Goal: Task Accomplishment & Management: Use online tool/utility

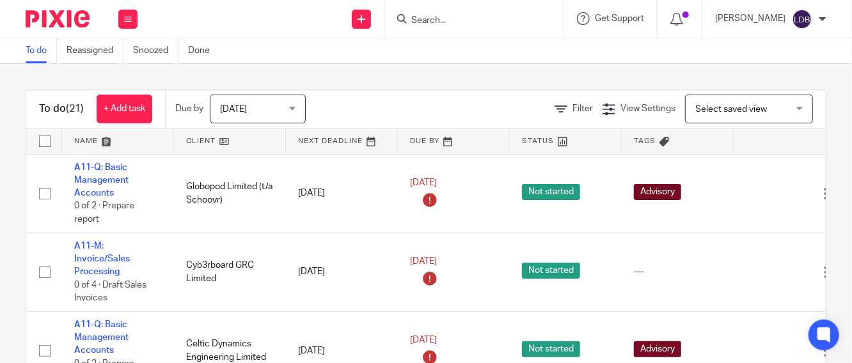
scroll to position [95, 0]
click at [128, 17] on icon at bounding box center [128, 19] width 8 height 8
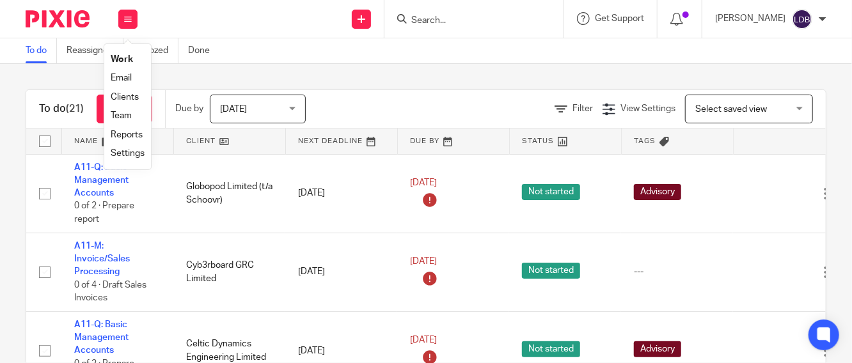
click at [125, 57] on link "Work" at bounding box center [122, 59] width 22 height 9
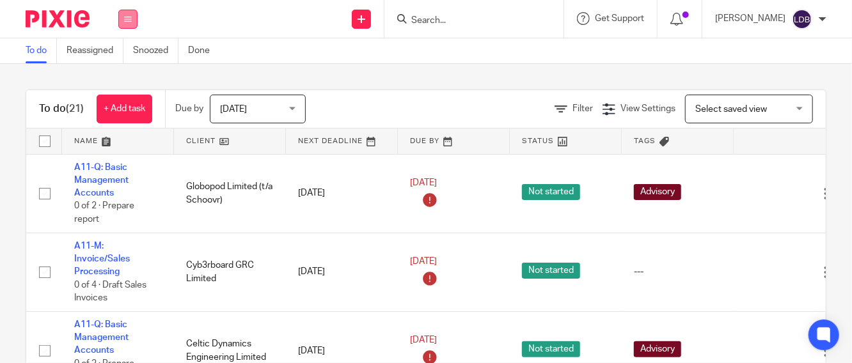
click at [130, 19] on icon at bounding box center [128, 19] width 8 height 8
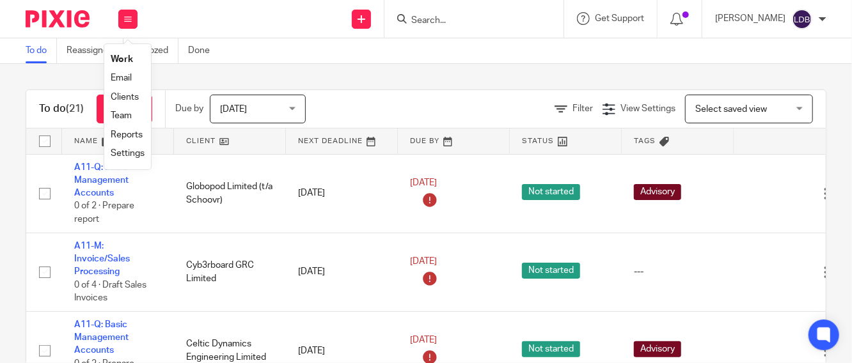
click at [118, 100] on link "Clients" at bounding box center [125, 97] width 28 height 9
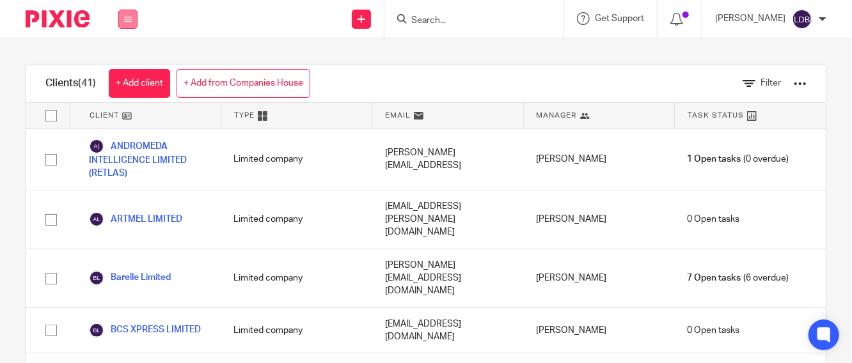
click at [124, 21] on icon at bounding box center [128, 19] width 8 height 8
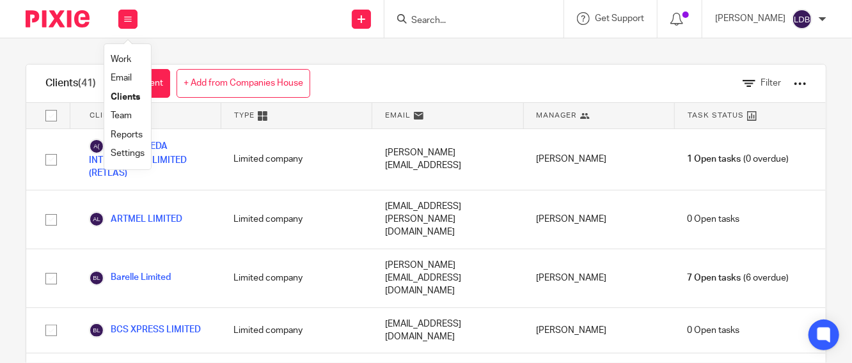
click at [136, 155] on link "Settings" at bounding box center [128, 153] width 34 height 9
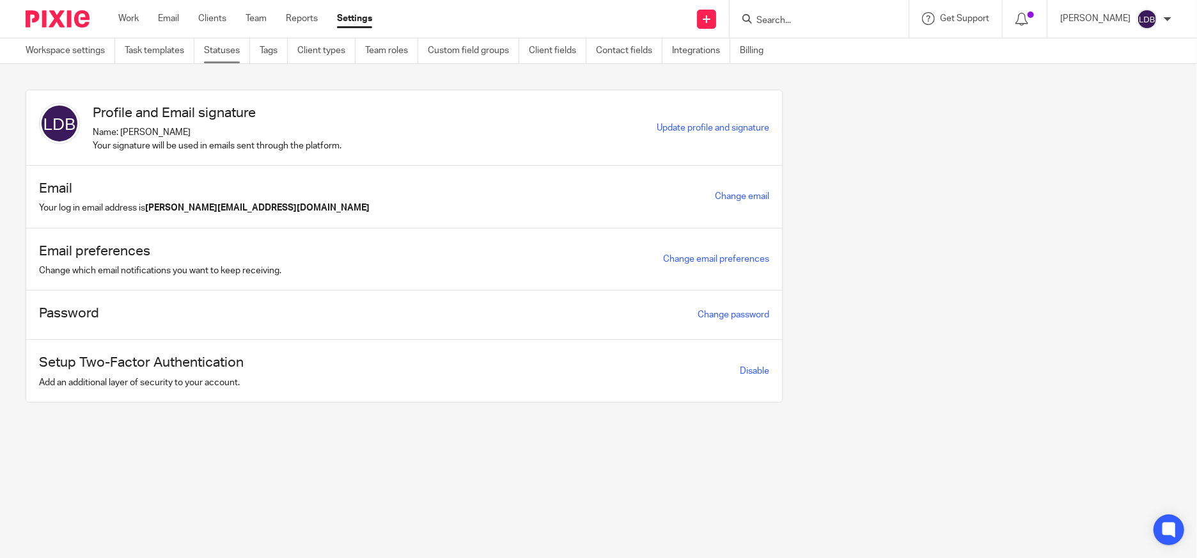
click at [228, 52] on link "Statuses" at bounding box center [227, 50] width 46 height 25
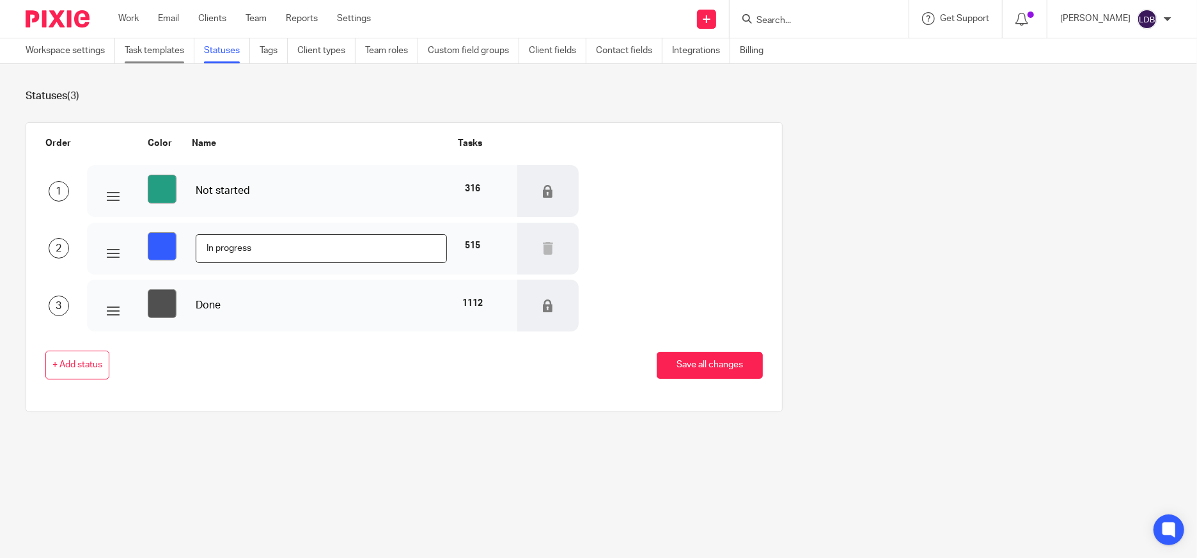
click at [162, 52] on link "Task templates" at bounding box center [160, 50] width 70 height 25
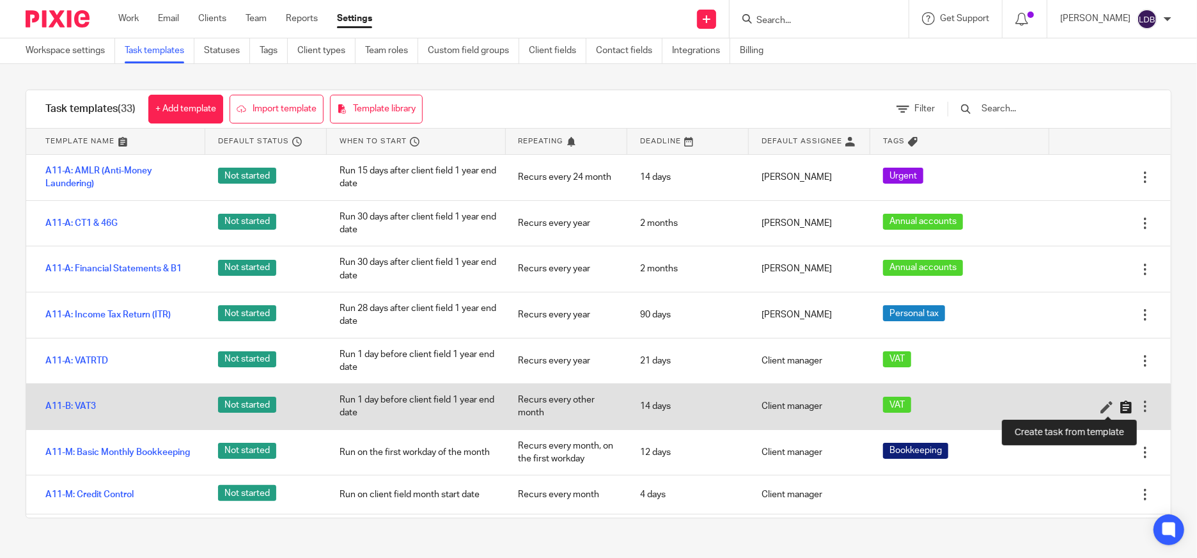
click at [1120, 403] on icon at bounding box center [1126, 406] width 13 height 13
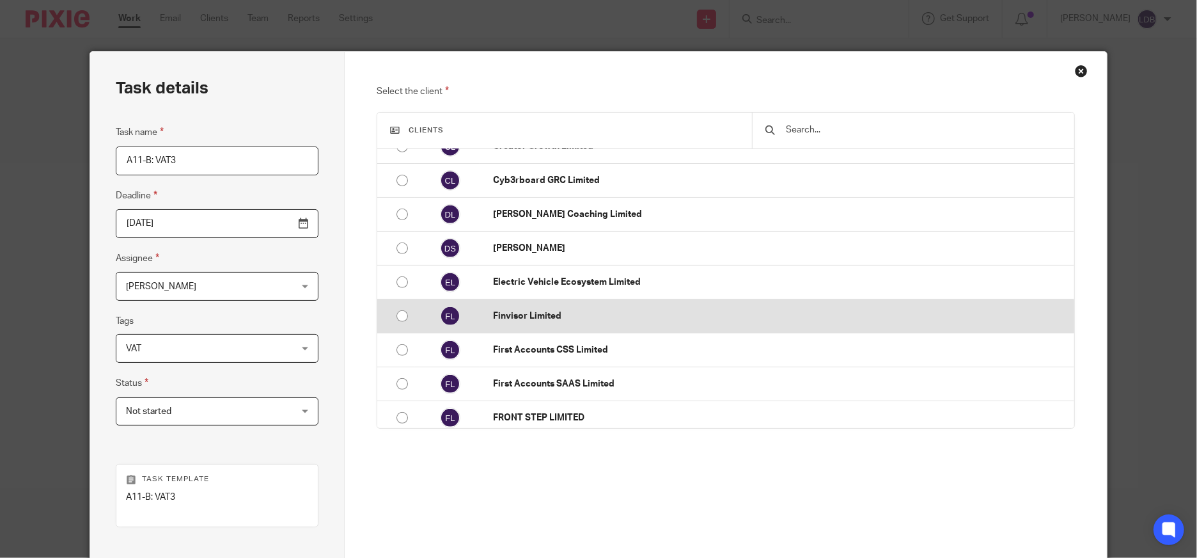
scroll to position [426, 0]
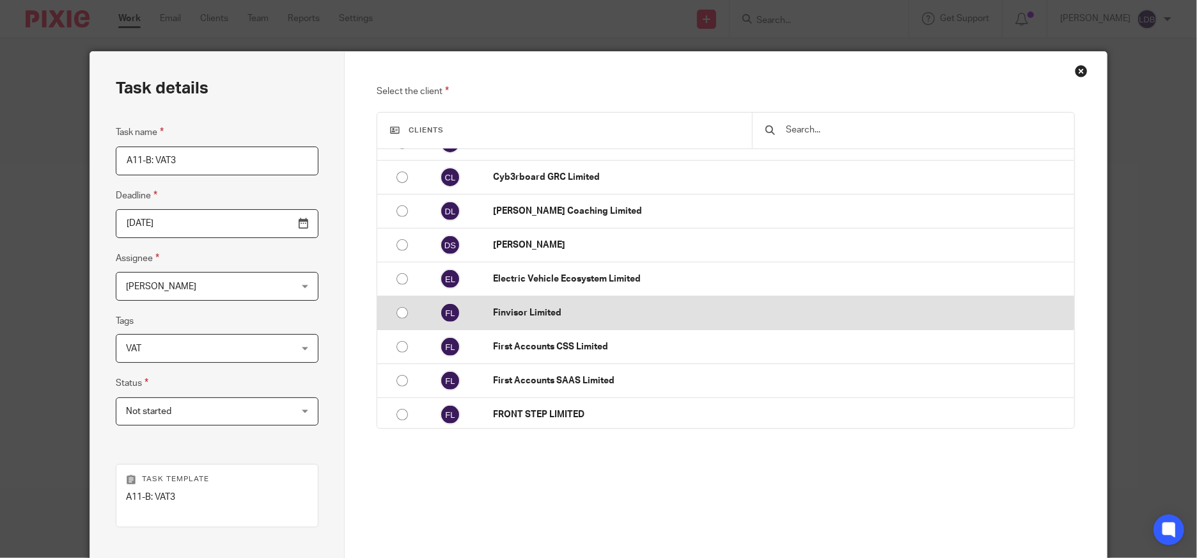
click at [395, 310] on input "radio" at bounding box center [402, 313] width 24 height 24
radio input "false"
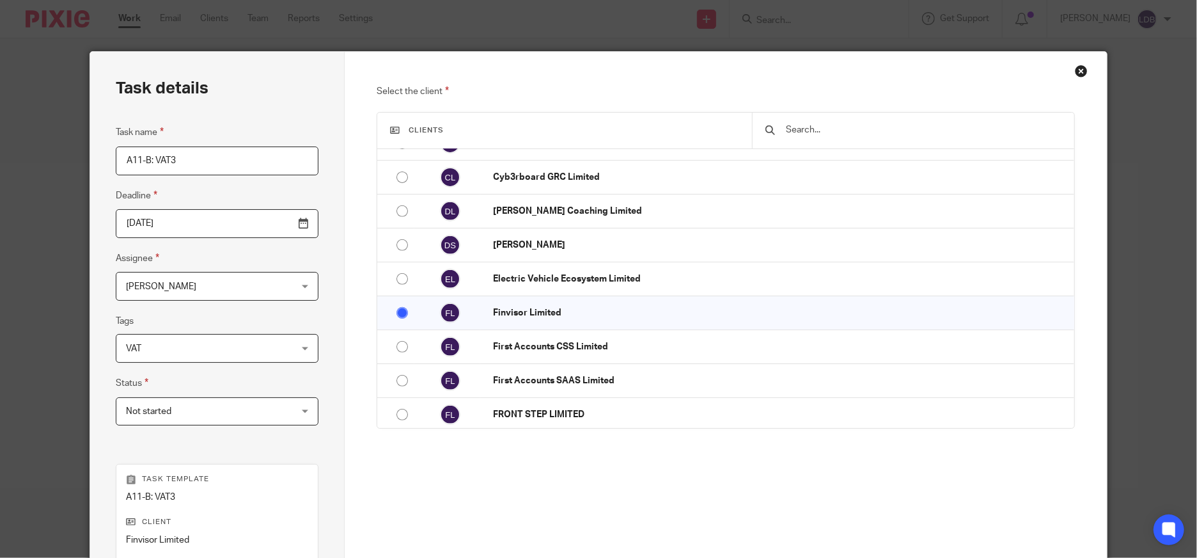
click at [274, 409] on div "Not started Not started" at bounding box center [217, 411] width 202 height 29
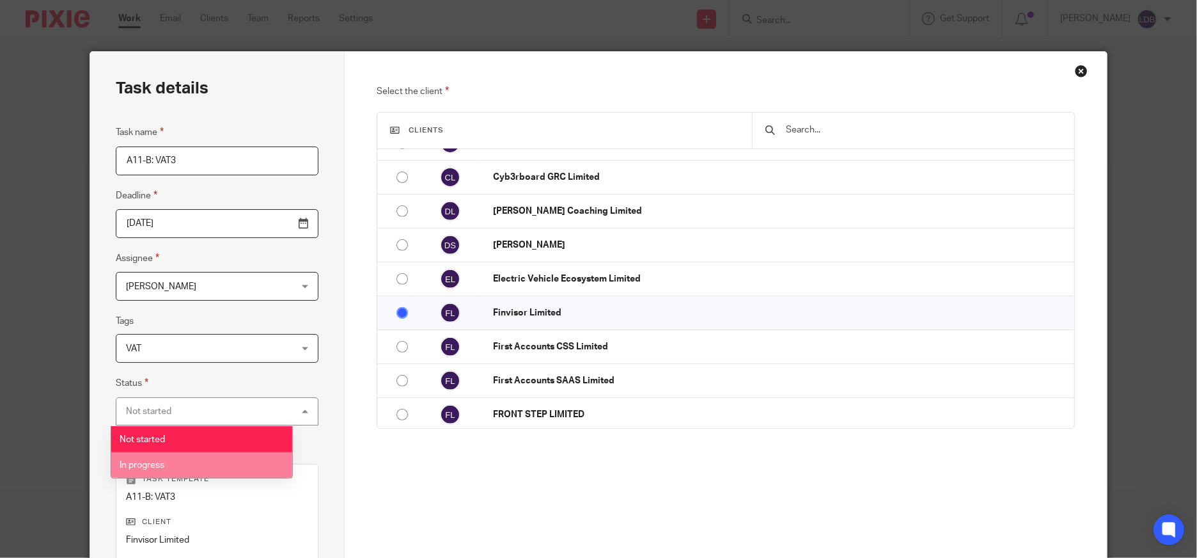
click at [235, 459] on li "In progress" at bounding box center [201, 465] width 181 height 26
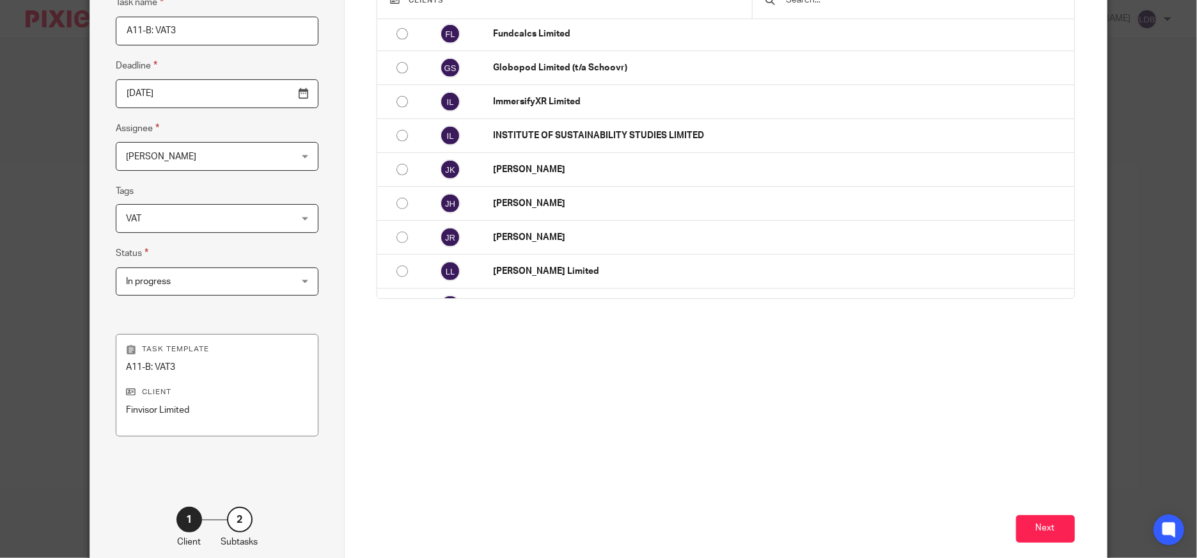
scroll to position [198, 0]
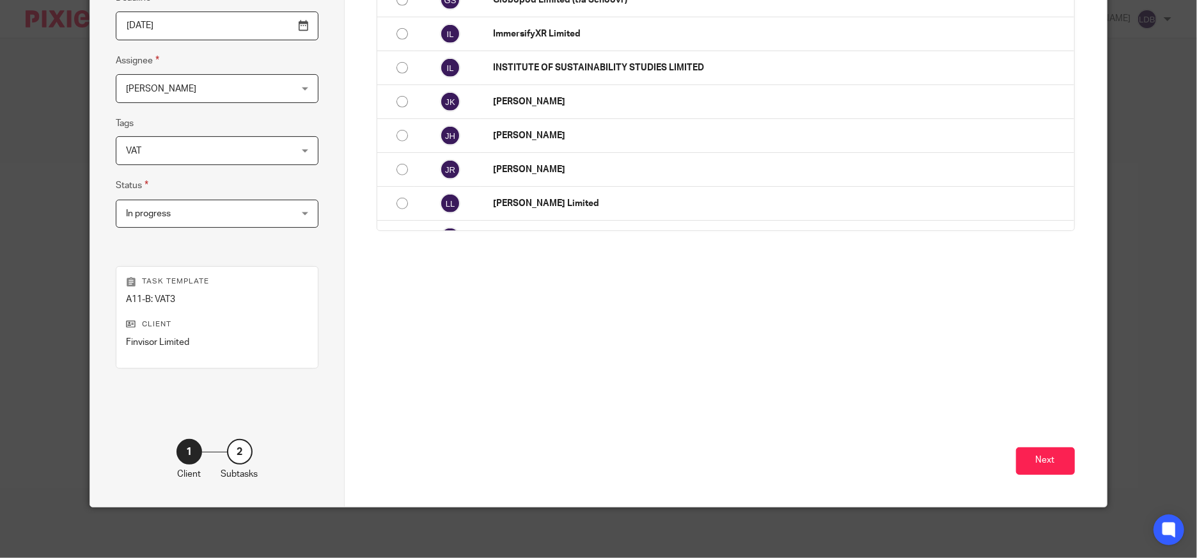
click at [240, 453] on div "2" at bounding box center [240, 452] width 26 height 26
click at [1027, 462] on button "Next" at bounding box center [1045, 461] width 59 height 28
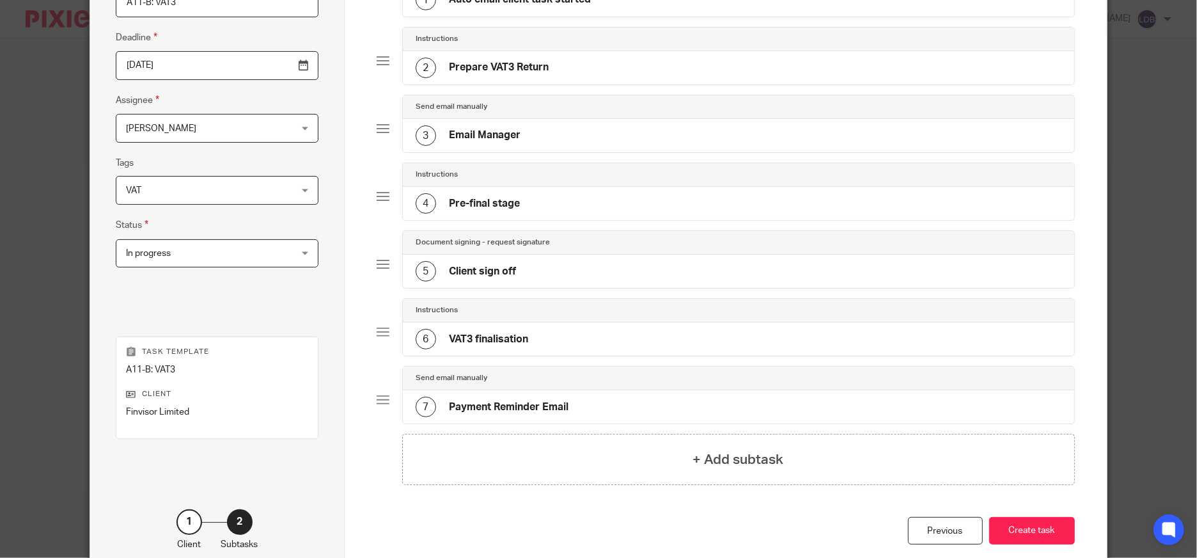
scroll to position [56, 0]
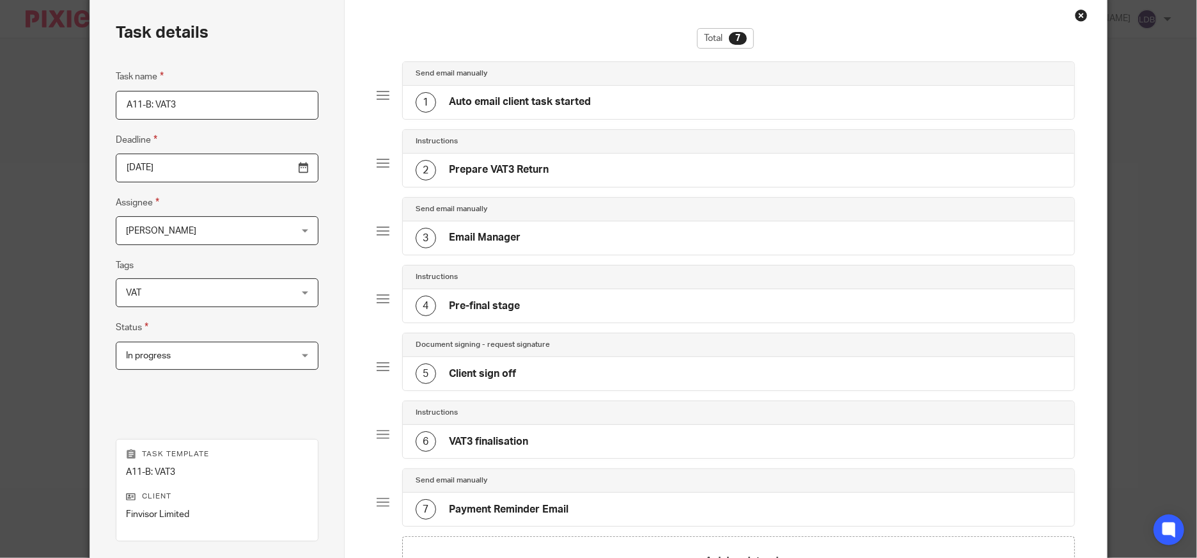
click at [377, 97] on div at bounding box center [383, 95] width 13 height 13
click at [416, 101] on div "1" at bounding box center [426, 102] width 20 height 20
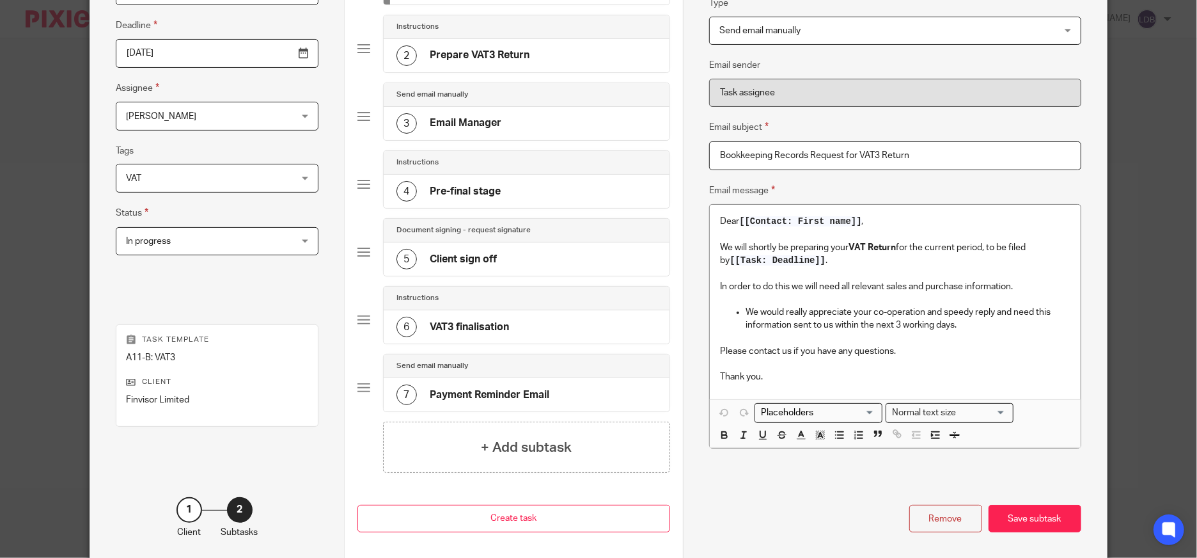
scroll to position [189, 0]
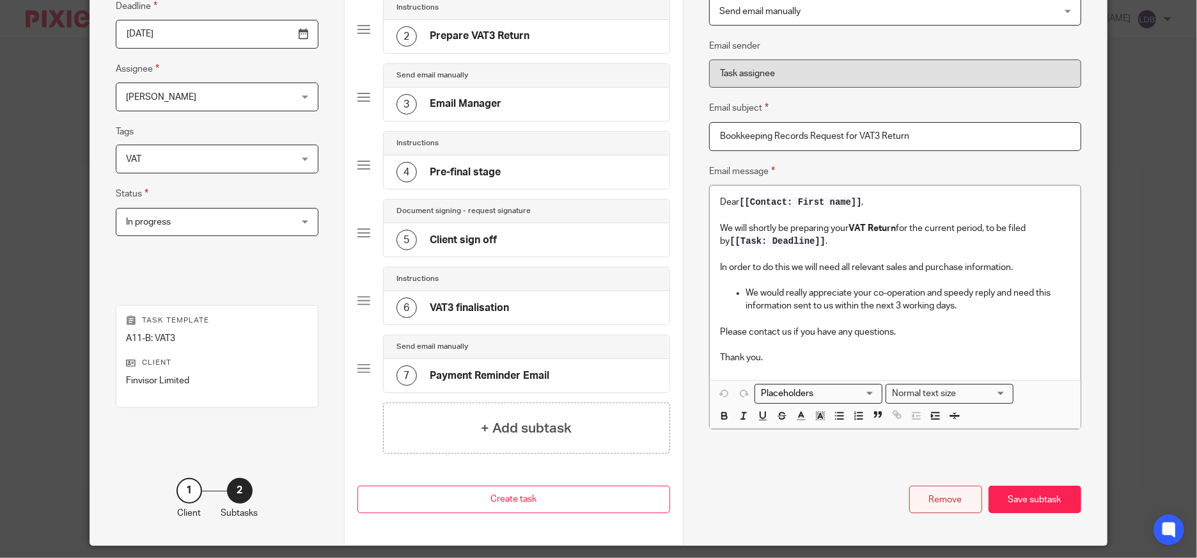
click at [938, 498] on div "Remove" at bounding box center [945, 499] width 73 height 28
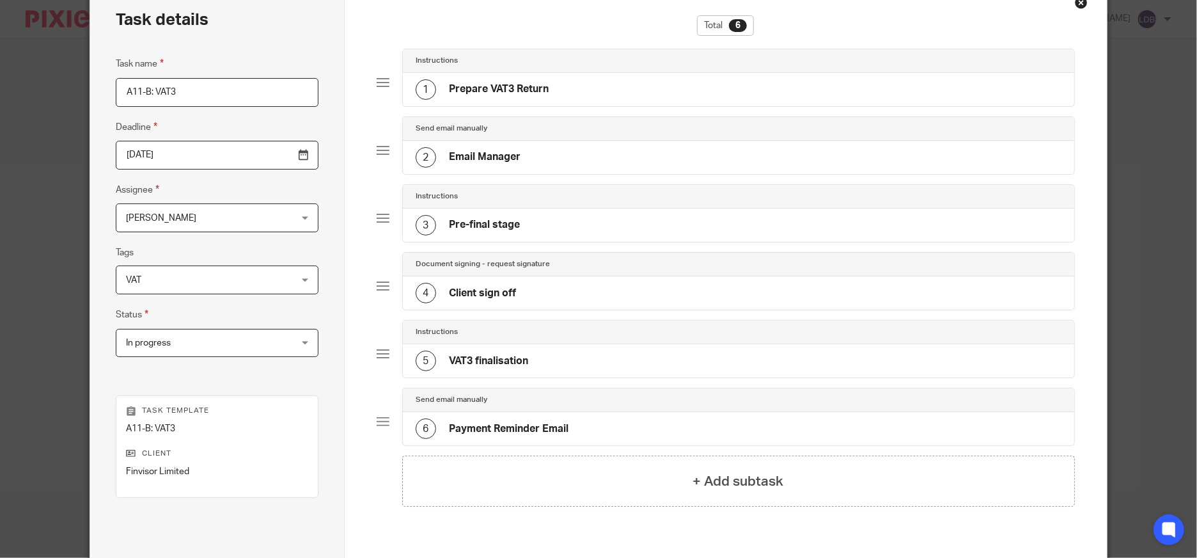
scroll to position [142, 0]
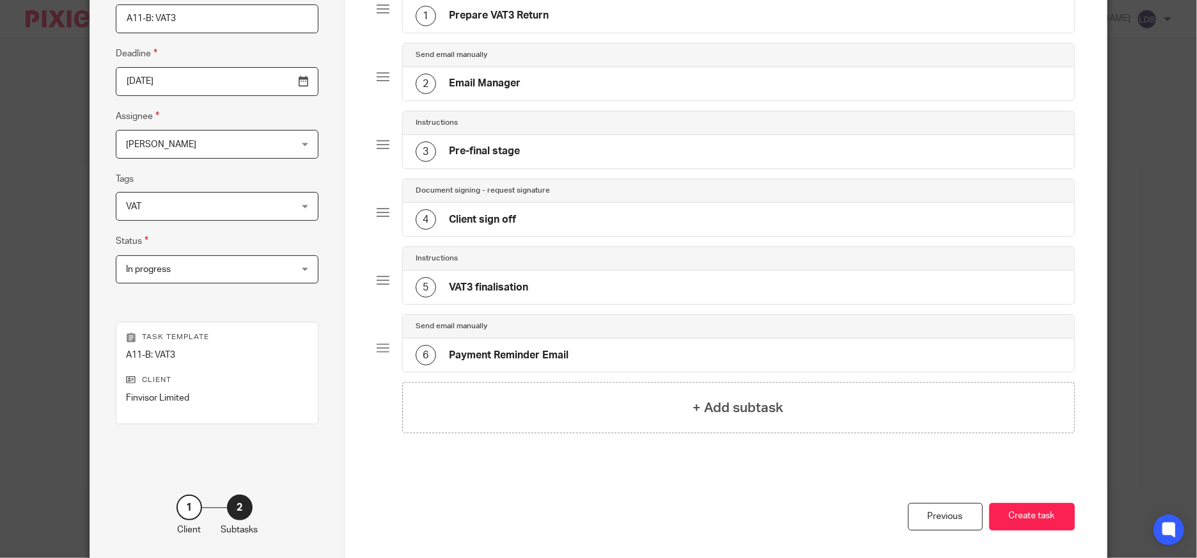
click at [226, 272] on span "In progress" at bounding box center [202, 269] width 153 height 27
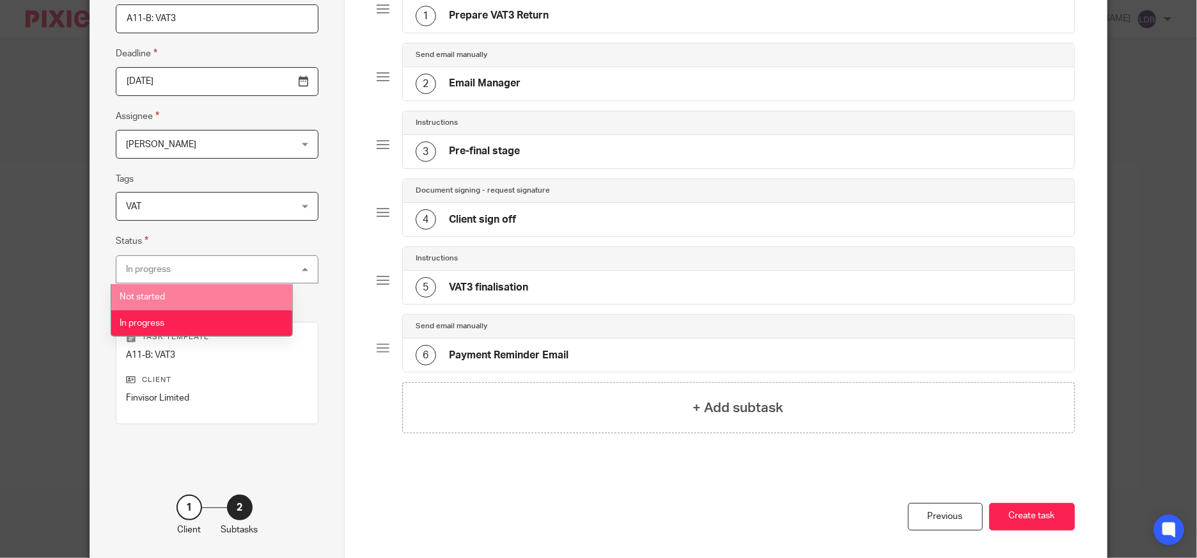
click at [185, 295] on li "Not started" at bounding box center [201, 297] width 181 height 26
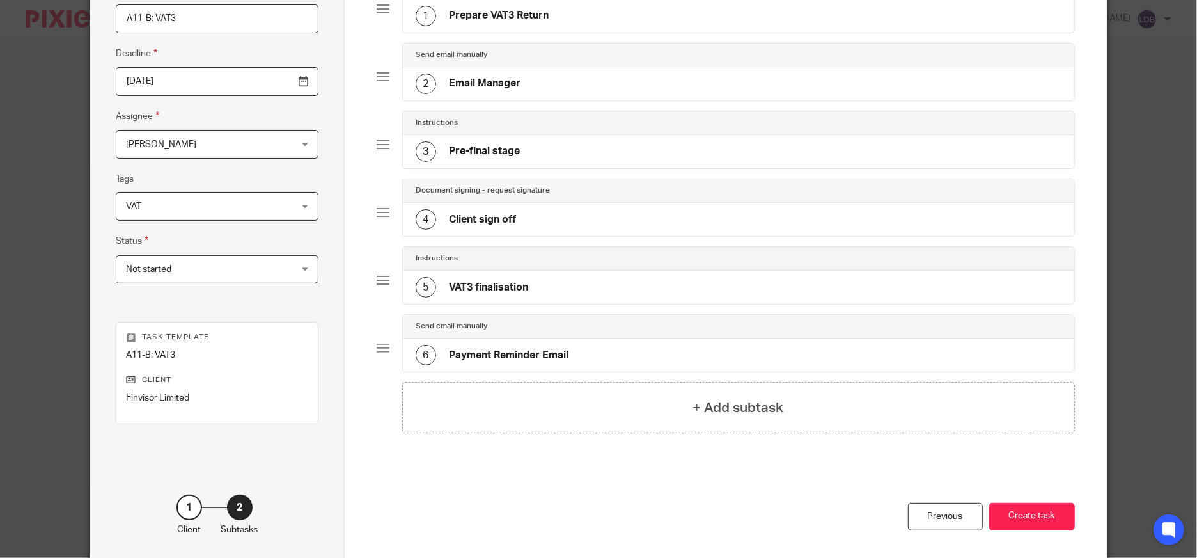
click at [263, 79] on input "2025-10-02" at bounding box center [217, 81] width 202 height 29
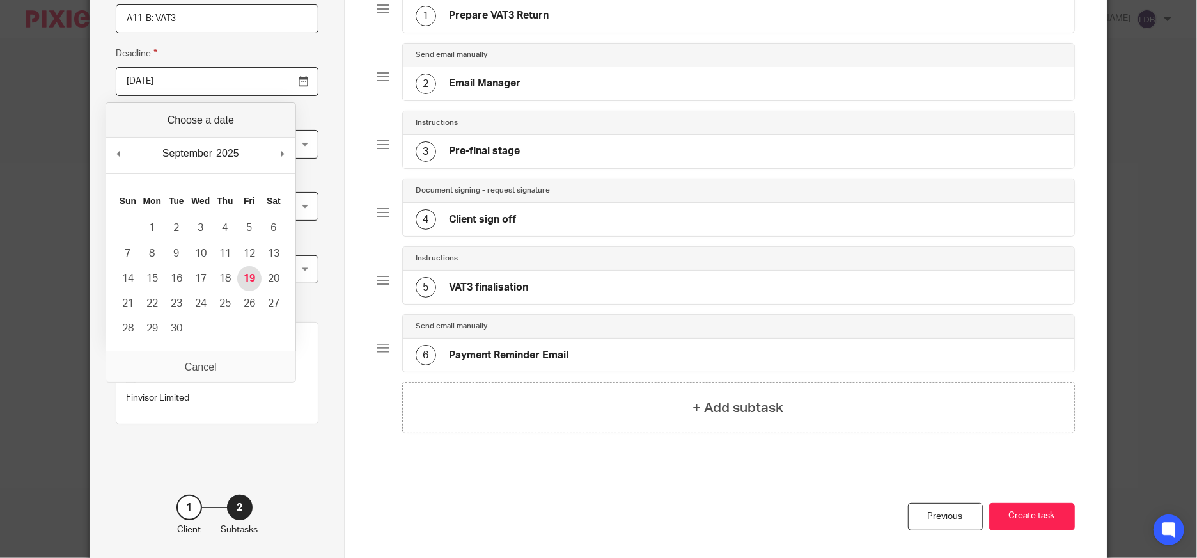
type input "2025-09-18"
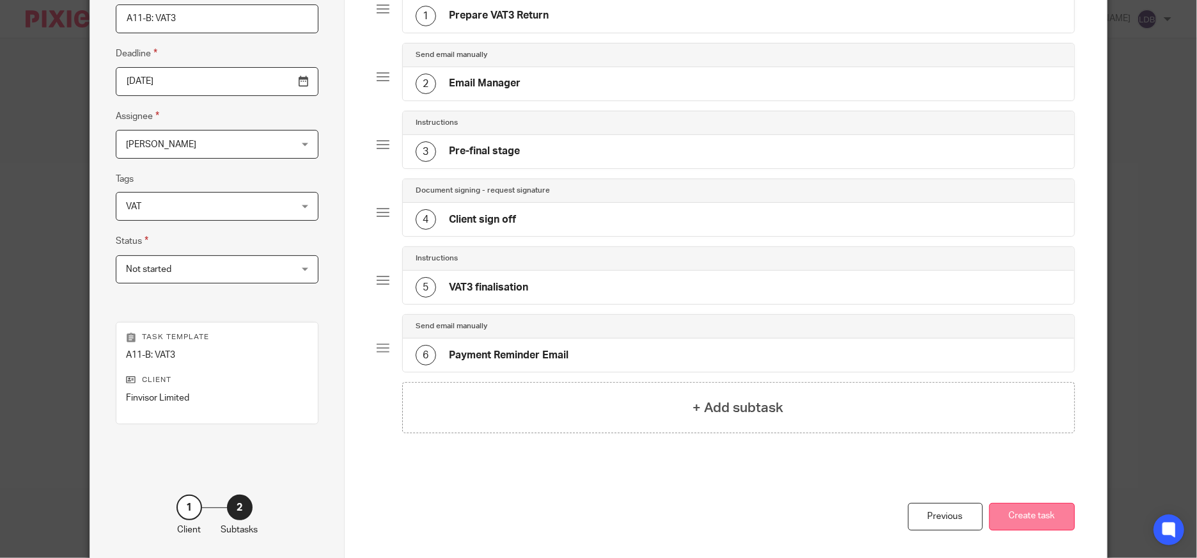
click at [1012, 519] on button "Create task" at bounding box center [1032, 517] width 86 height 28
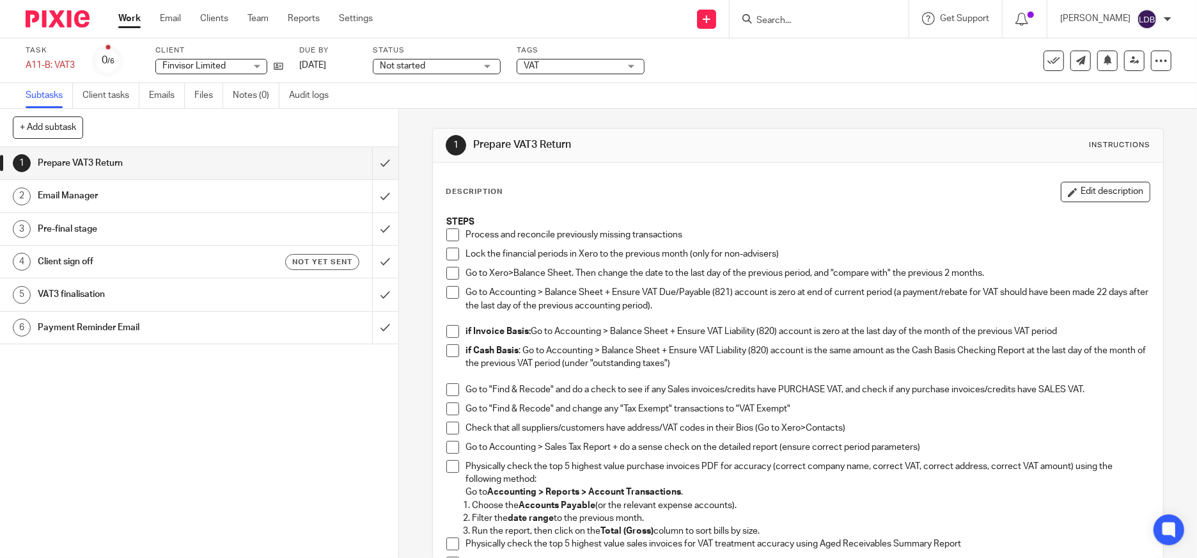
drag, startPoint x: 404, startPoint y: 68, endPoint x: 398, endPoint y: 72, distance: 6.8
click at [398, 72] on span "Not started" at bounding box center [428, 65] width 96 height 13
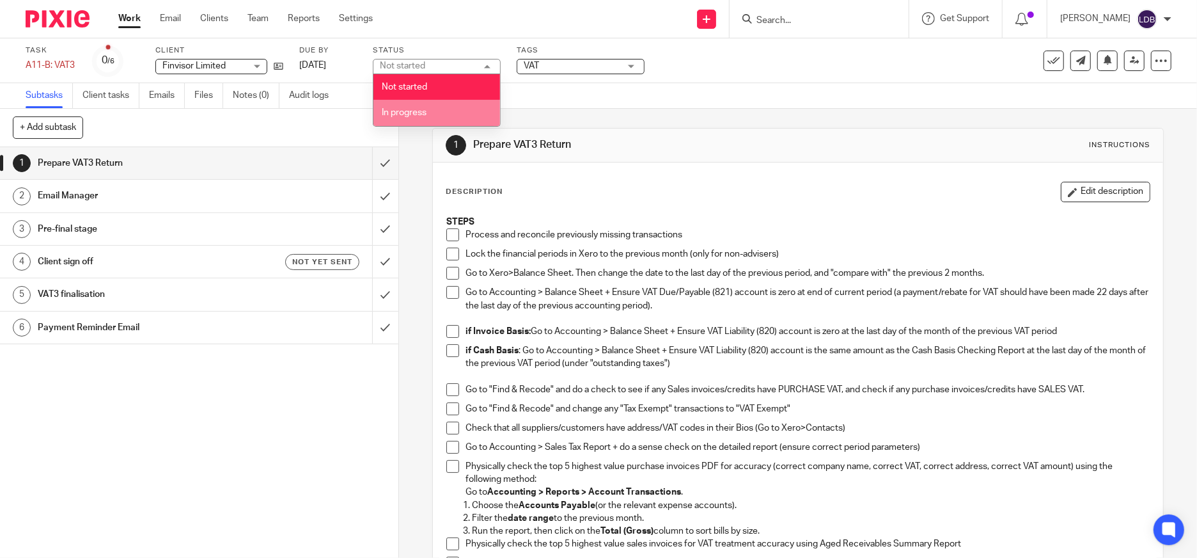
click at [402, 116] on li "In progress" at bounding box center [436, 113] width 127 height 26
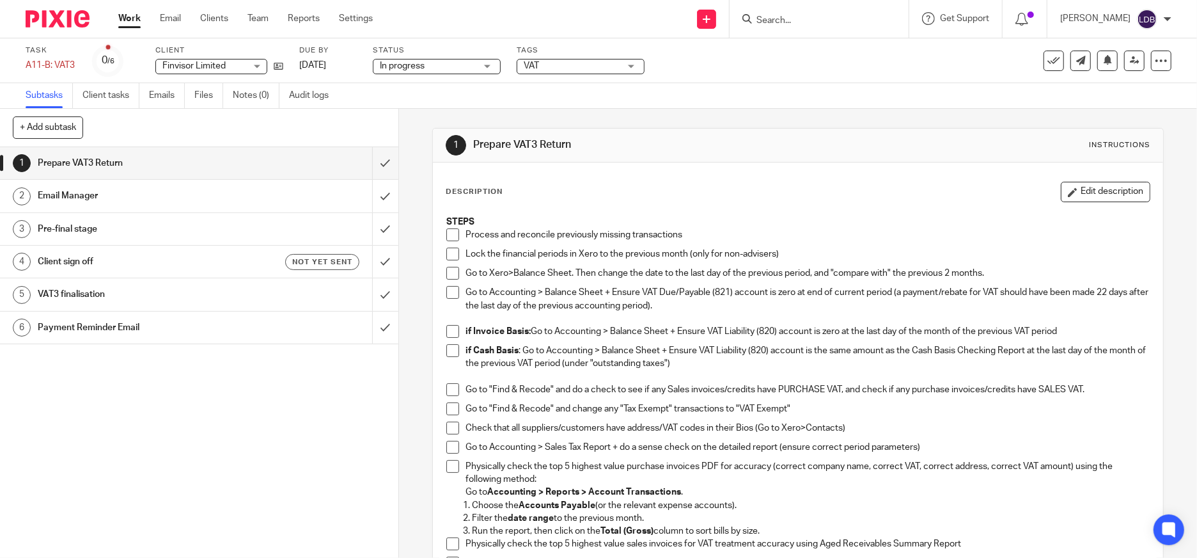
click at [446, 250] on span at bounding box center [452, 254] width 13 height 13
click at [447, 235] on span at bounding box center [452, 234] width 13 height 13
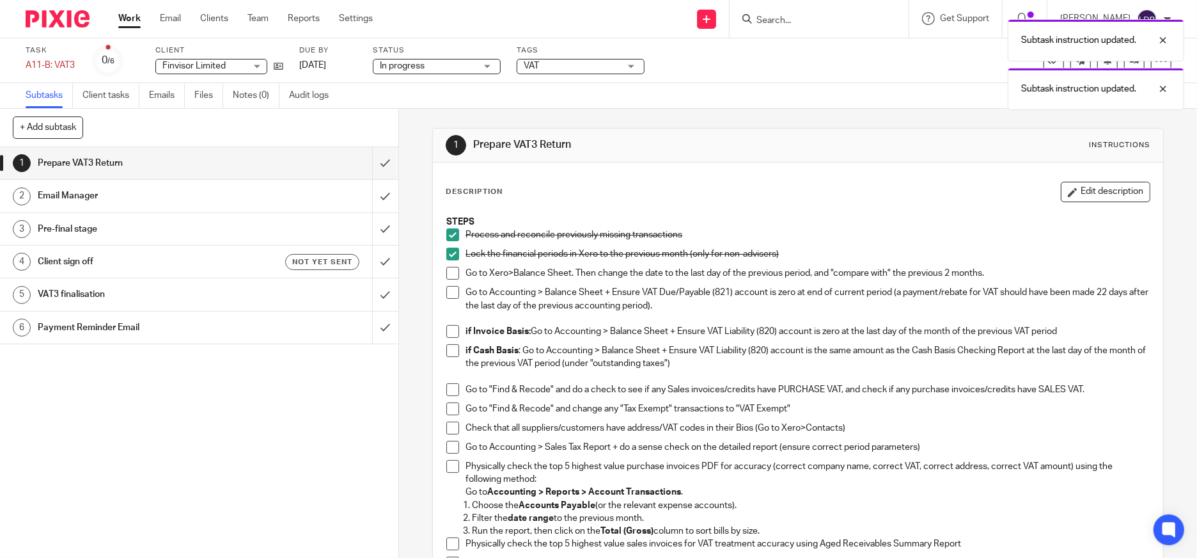
click at [447, 274] on span at bounding box center [452, 273] width 13 height 13
click at [446, 292] on span at bounding box center [452, 292] width 13 height 13
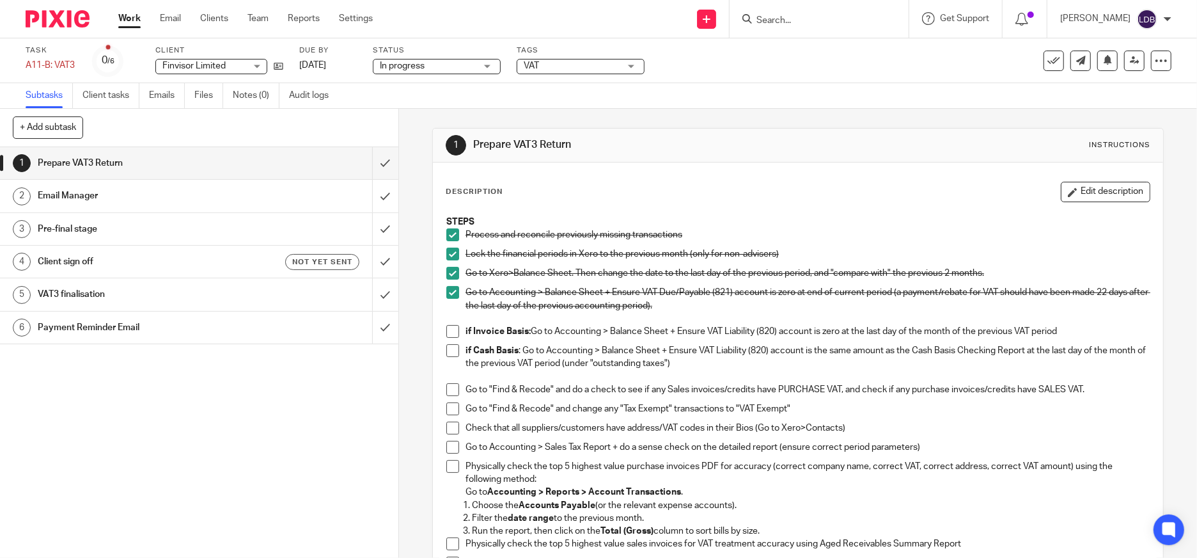
click at [446, 329] on span at bounding box center [452, 331] width 13 height 13
click at [453, 391] on span at bounding box center [452, 389] width 13 height 13
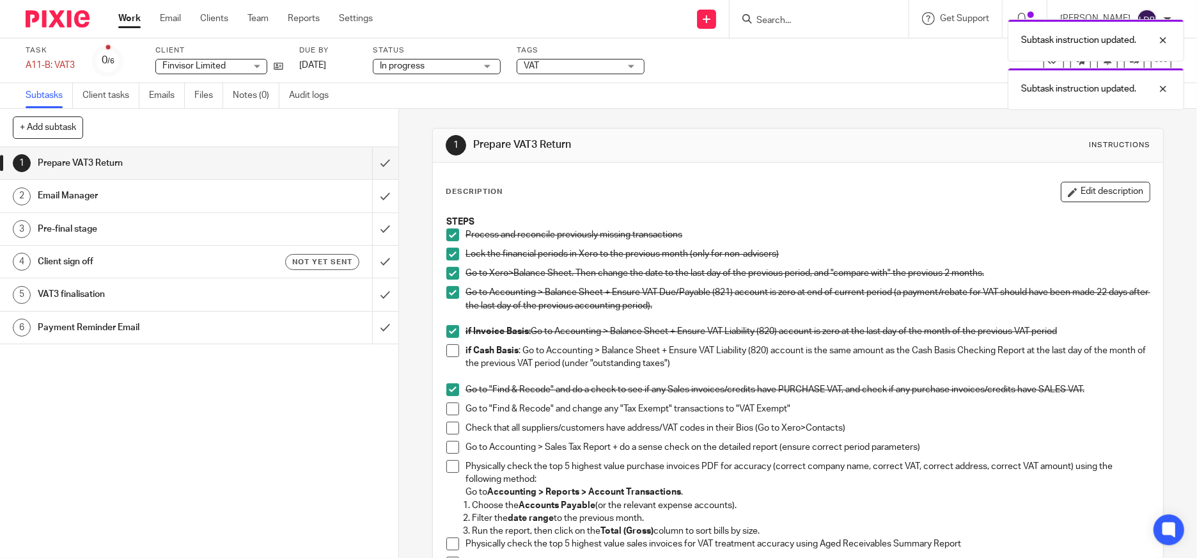
click at [450, 406] on span at bounding box center [452, 408] width 13 height 13
click at [450, 425] on span at bounding box center [452, 427] width 13 height 13
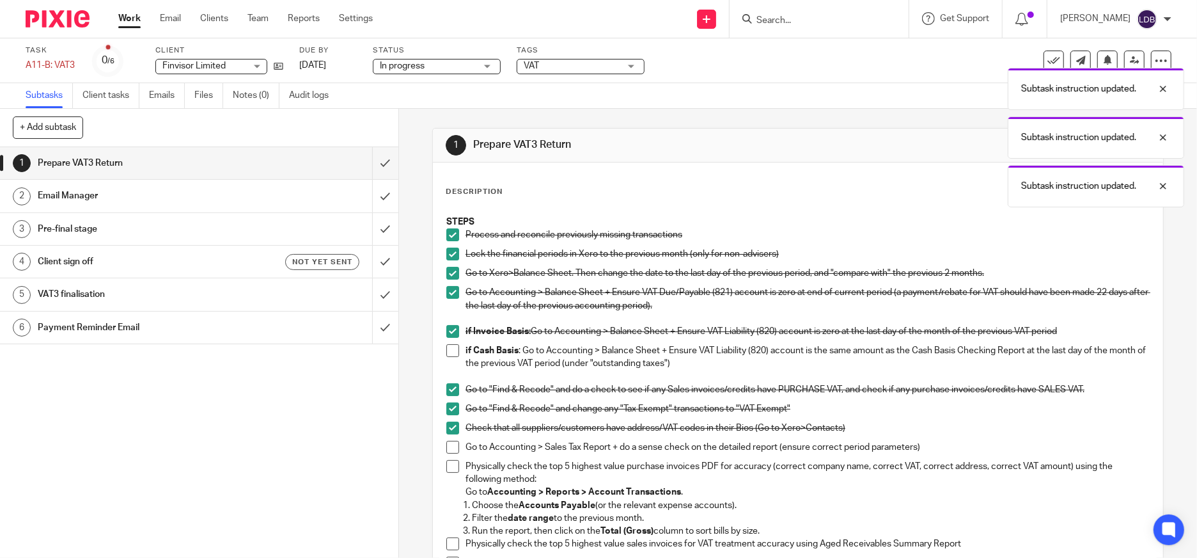
click at [448, 445] on span at bounding box center [452, 447] width 13 height 13
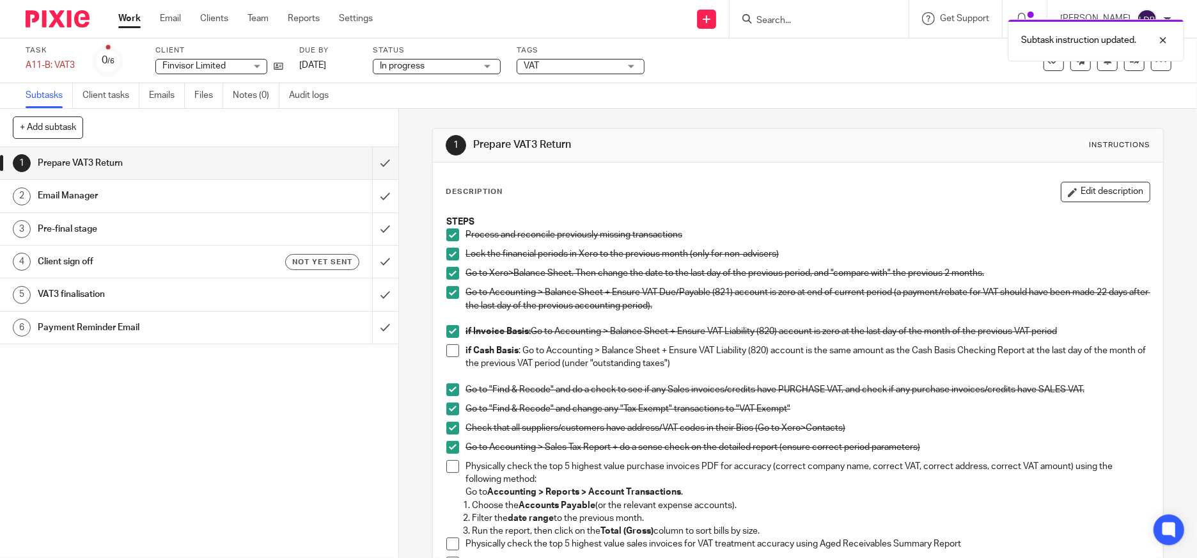
click at [448, 423] on span at bounding box center [452, 427] width 13 height 13
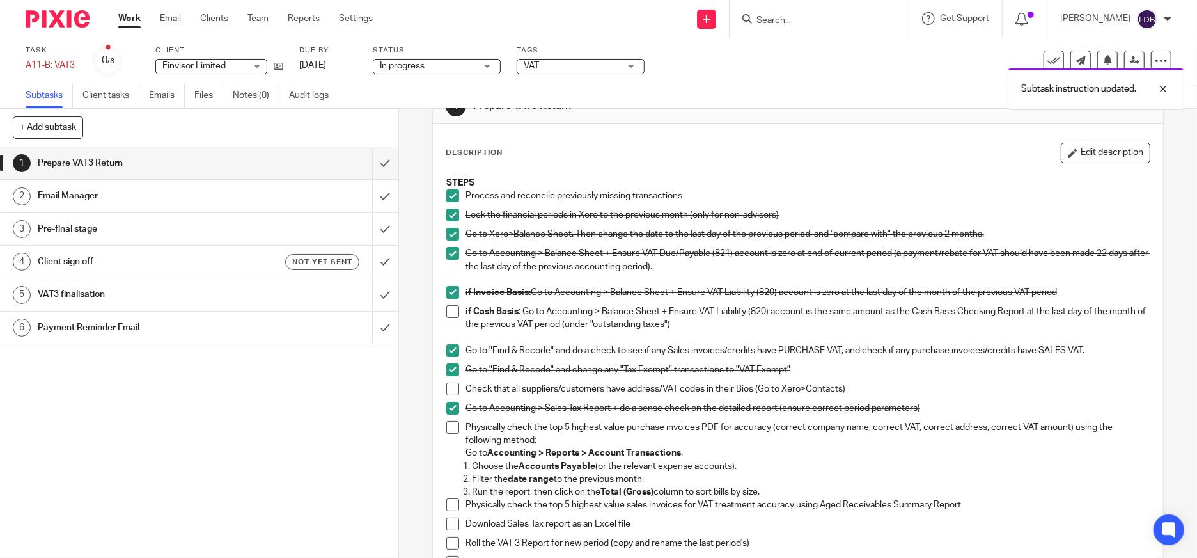
scroll to position [95, 0]
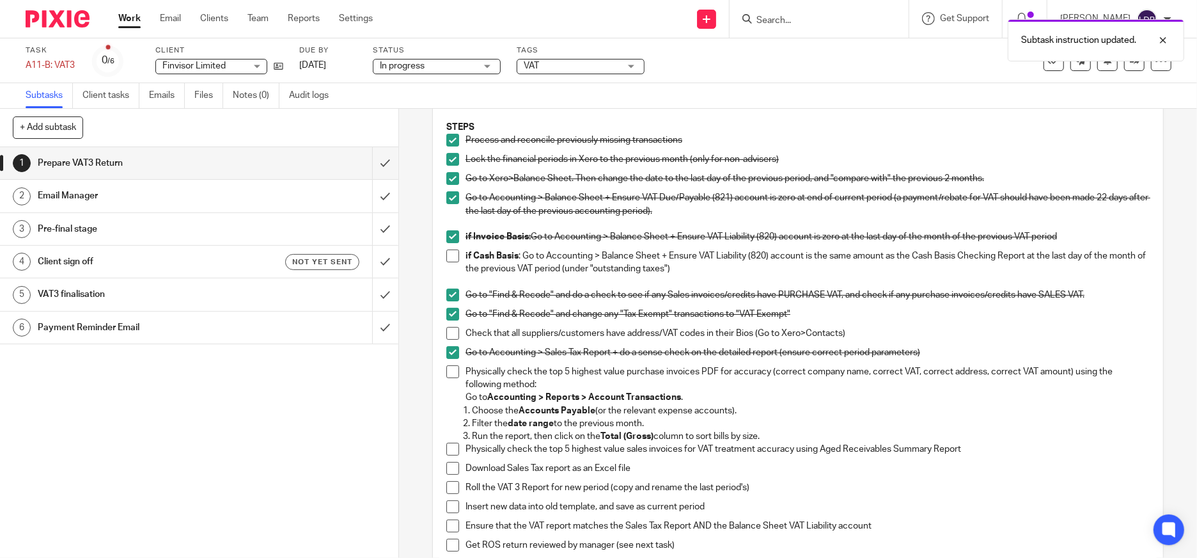
click at [447, 375] on span at bounding box center [452, 371] width 13 height 13
click at [450, 444] on span at bounding box center [452, 449] width 13 height 13
click at [453, 469] on span at bounding box center [452, 468] width 13 height 13
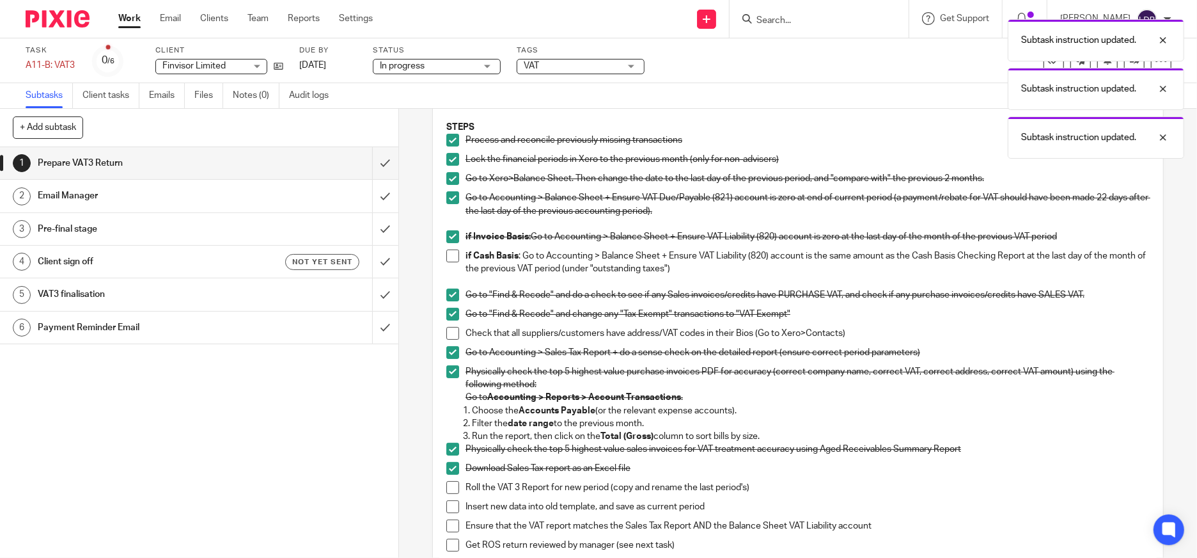
click at [451, 486] on span at bounding box center [452, 487] width 13 height 13
click at [446, 507] on span at bounding box center [452, 506] width 13 height 13
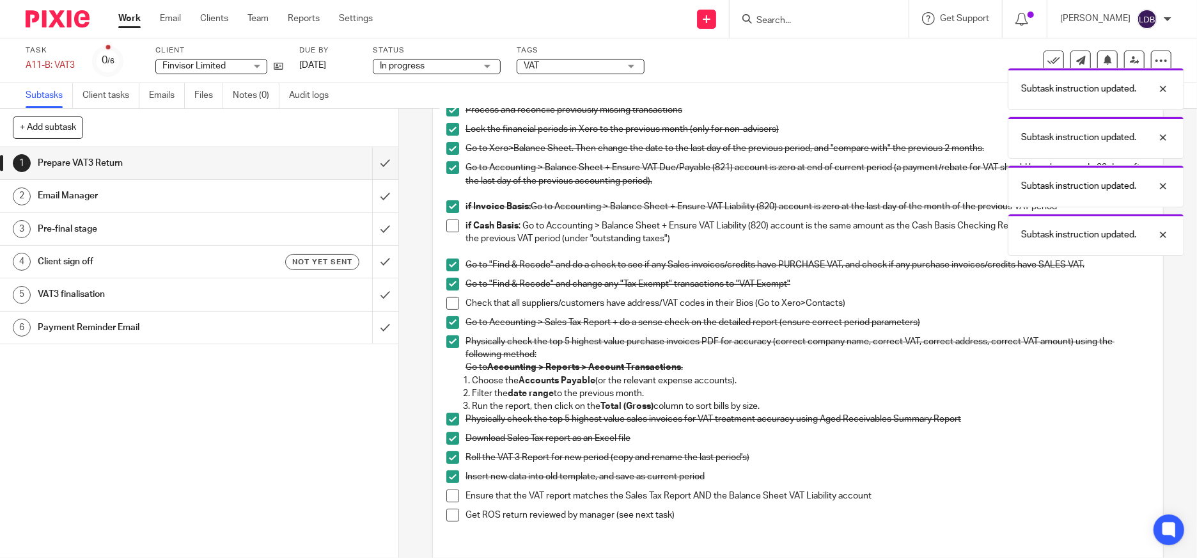
scroll to position [142, 0]
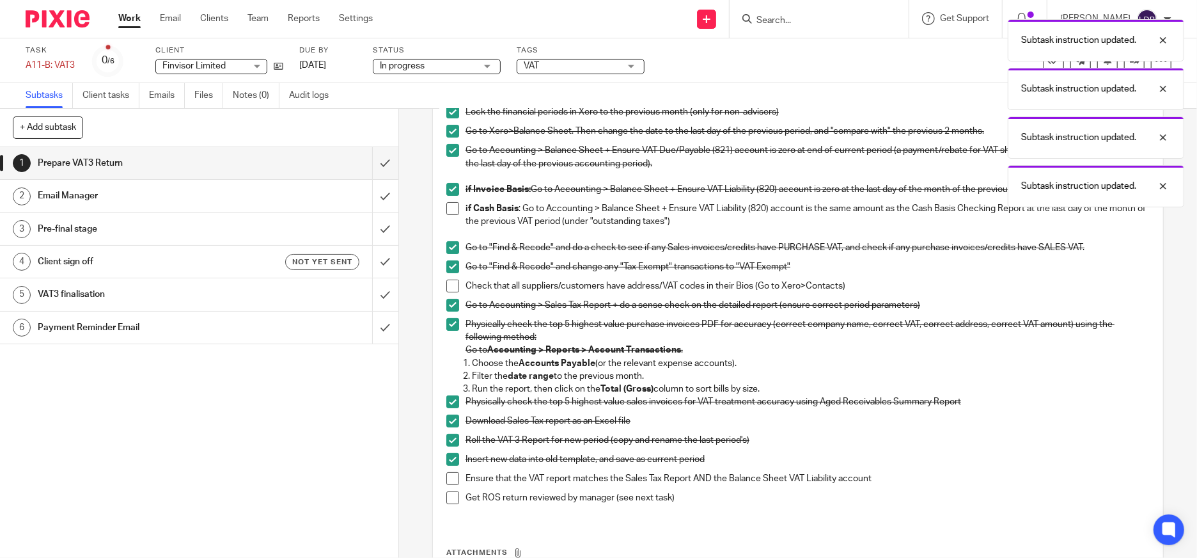
click at [450, 479] on span at bounding box center [452, 478] width 13 height 13
click at [452, 496] on span at bounding box center [452, 497] width 13 height 13
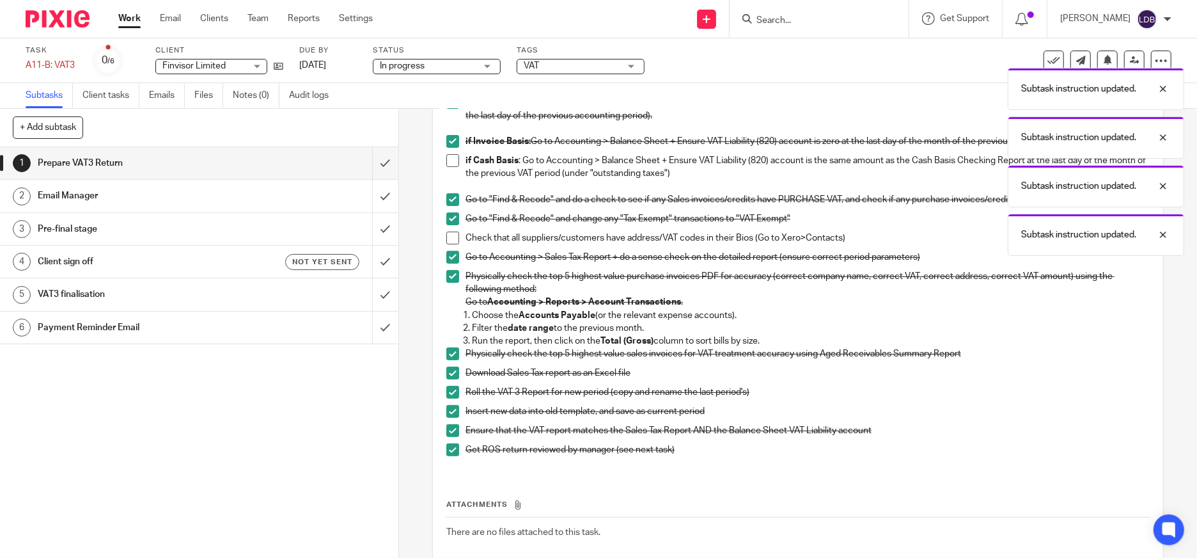
scroll to position [259, 0]
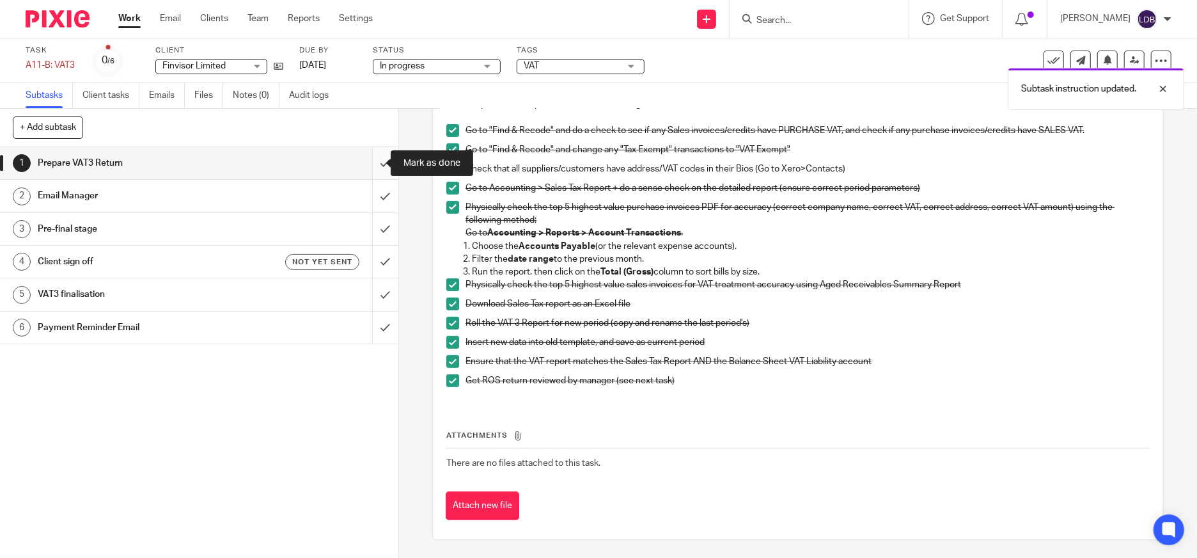
click at [370, 164] on input "submit" at bounding box center [199, 163] width 398 height 32
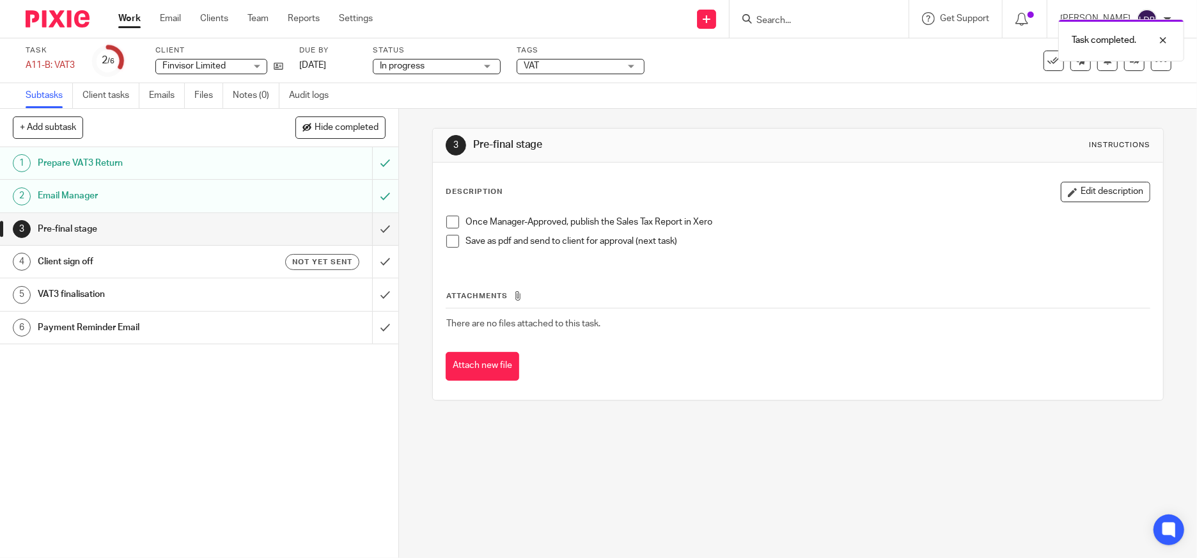
click at [448, 221] on span at bounding box center [452, 222] width 13 height 13
click at [448, 242] on span at bounding box center [452, 241] width 13 height 13
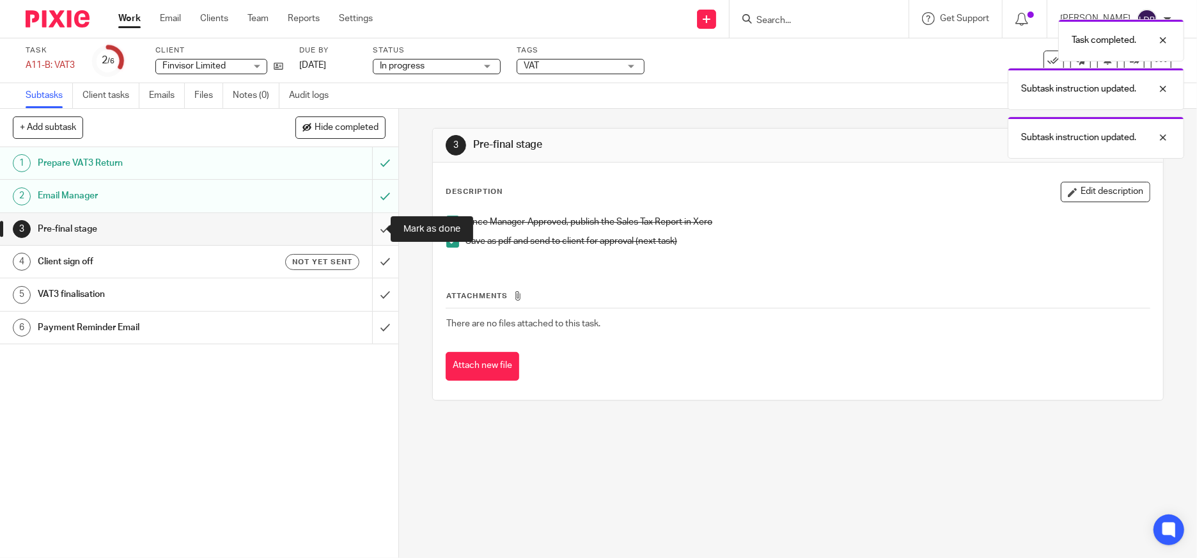
click at [373, 233] on input "submit" at bounding box center [199, 229] width 398 height 32
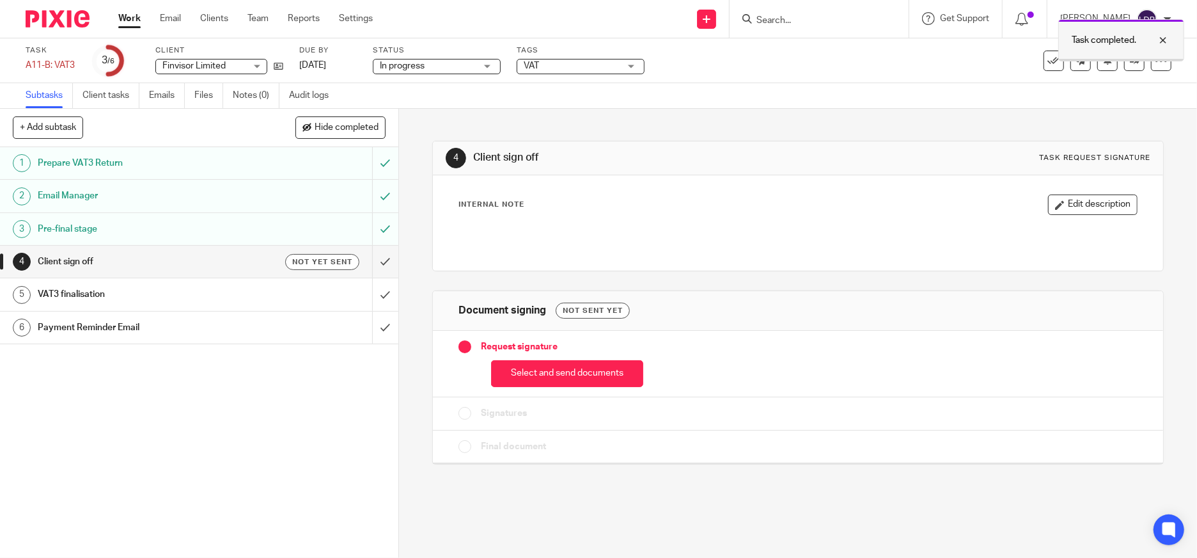
click at [1164, 39] on div at bounding box center [1153, 40] width 35 height 15
click at [1155, 64] on icon at bounding box center [1161, 60] width 13 height 13
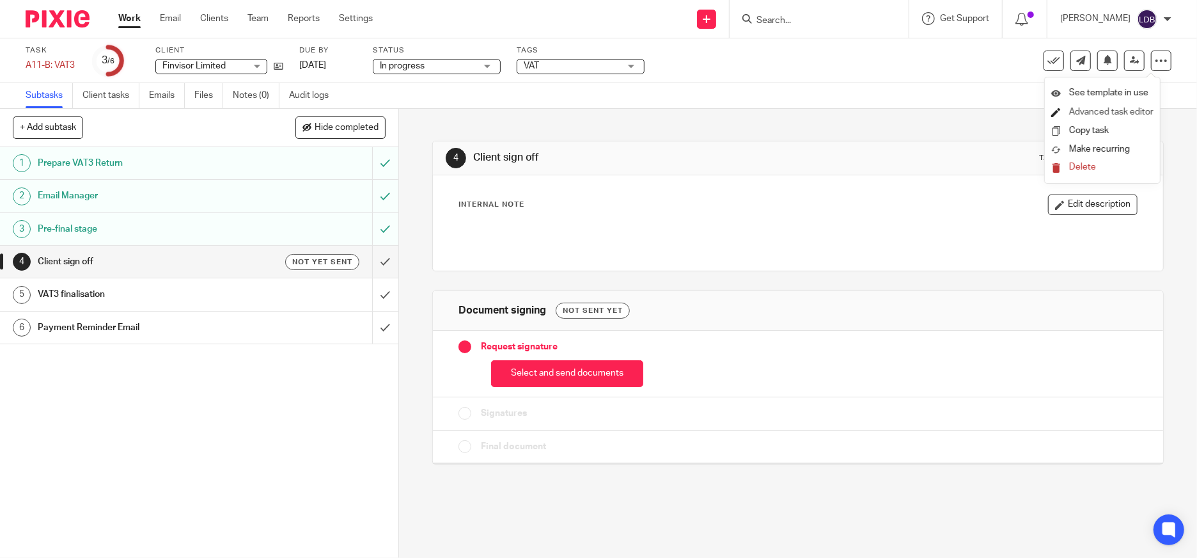
click at [1104, 112] on link "Advanced task editor" at bounding box center [1111, 111] width 84 height 9
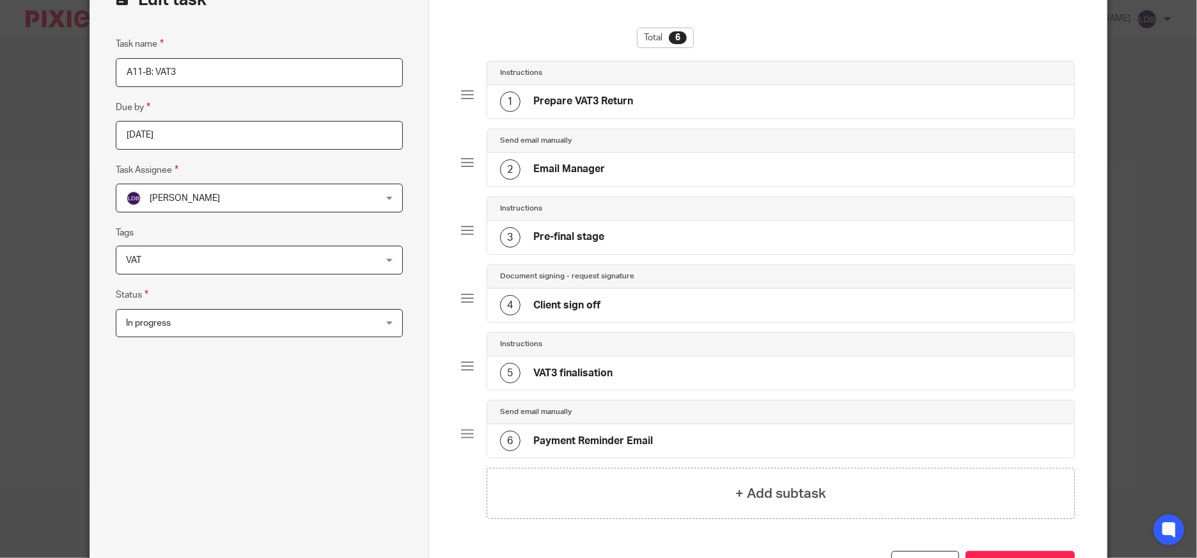
scroll to position [192, 0]
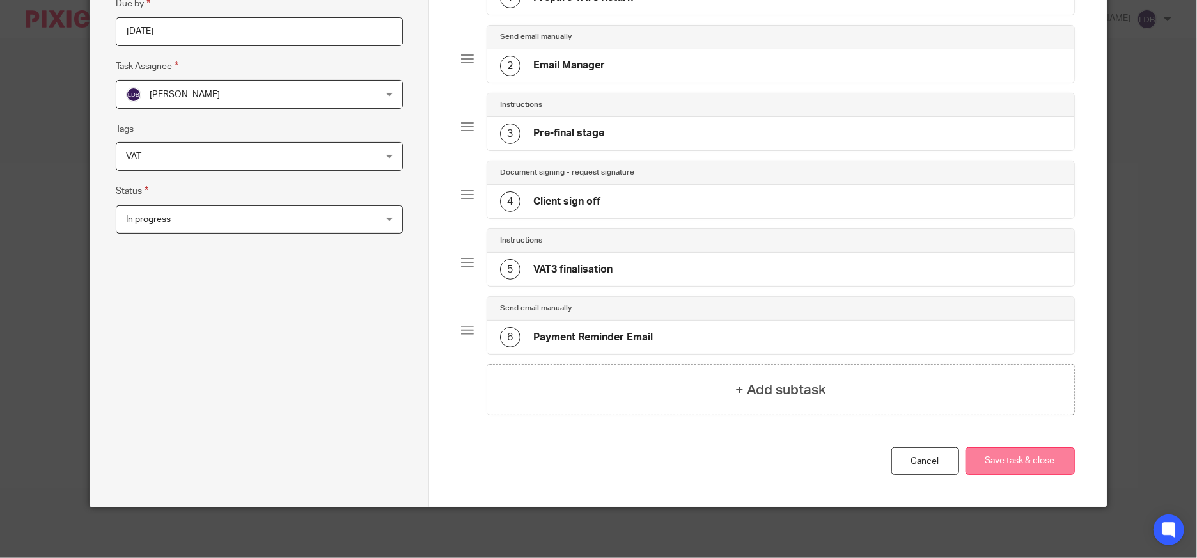
click at [986, 467] on button "Save task & close" at bounding box center [1020, 461] width 109 height 28
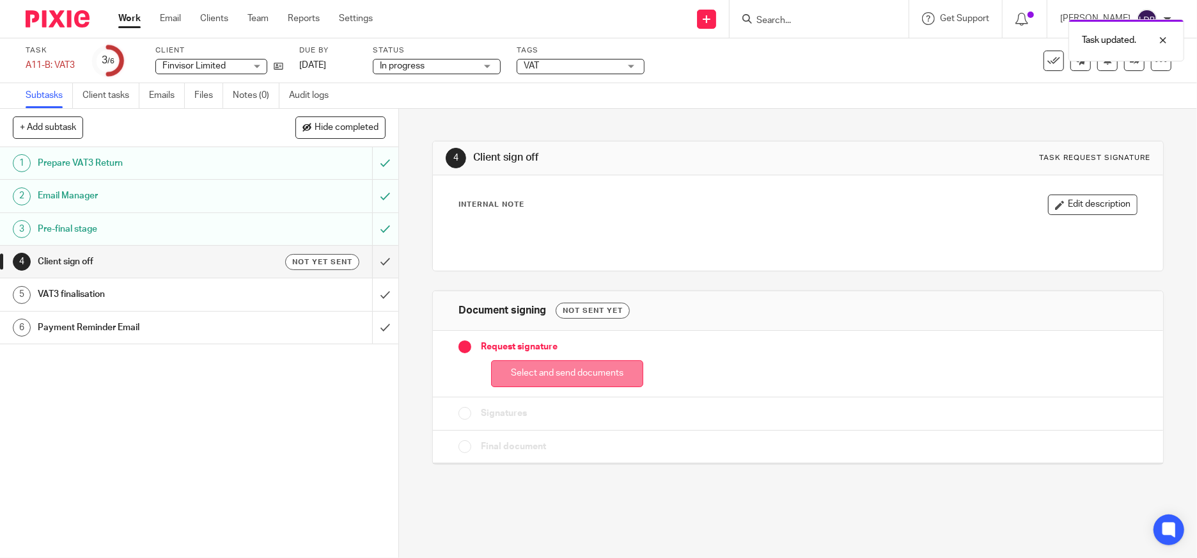
click at [544, 377] on button "Select and send documents" at bounding box center [567, 374] width 152 height 28
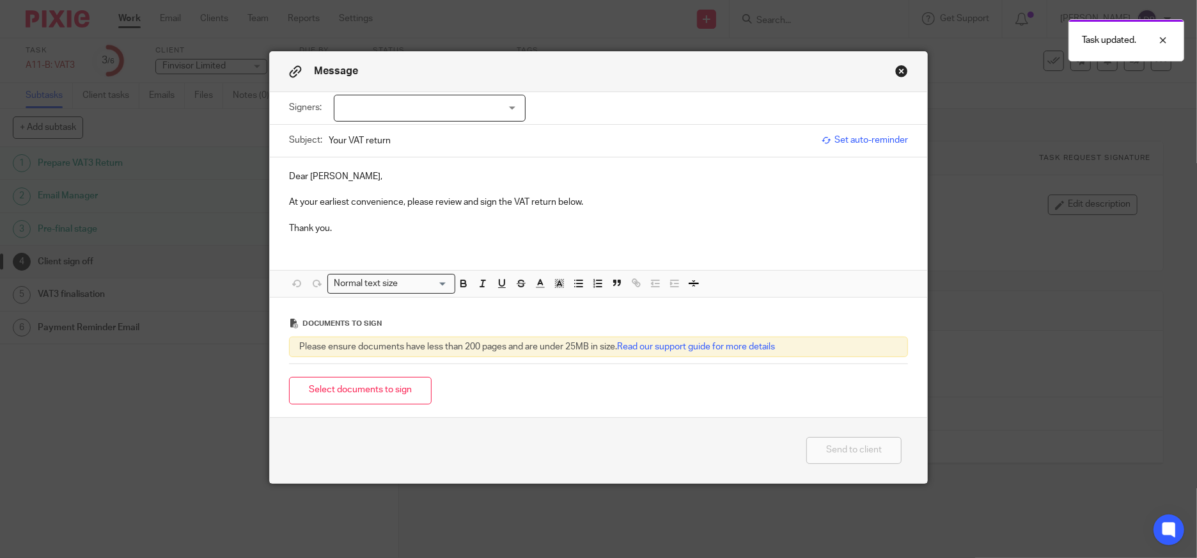
click at [455, 106] on div at bounding box center [430, 108] width 192 height 27
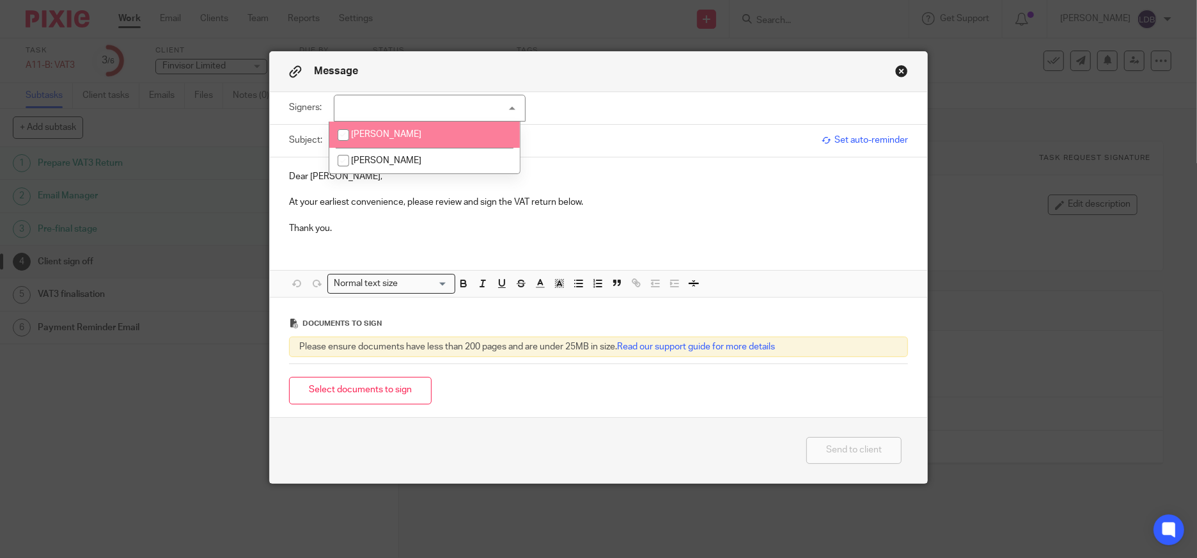
click at [396, 135] on span "Simon Mc Feely" at bounding box center [386, 134] width 70 height 9
checkbox input "true"
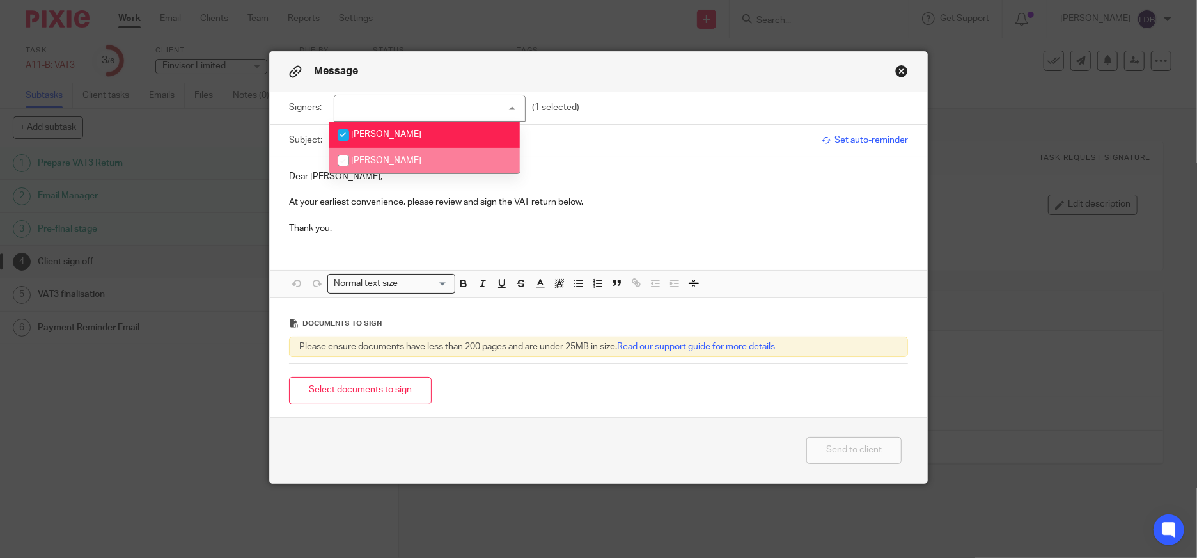
click at [373, 161] on span "Linda McFeely" at bounding box center [386, 160] width 70 height 9
checkbox input "true"
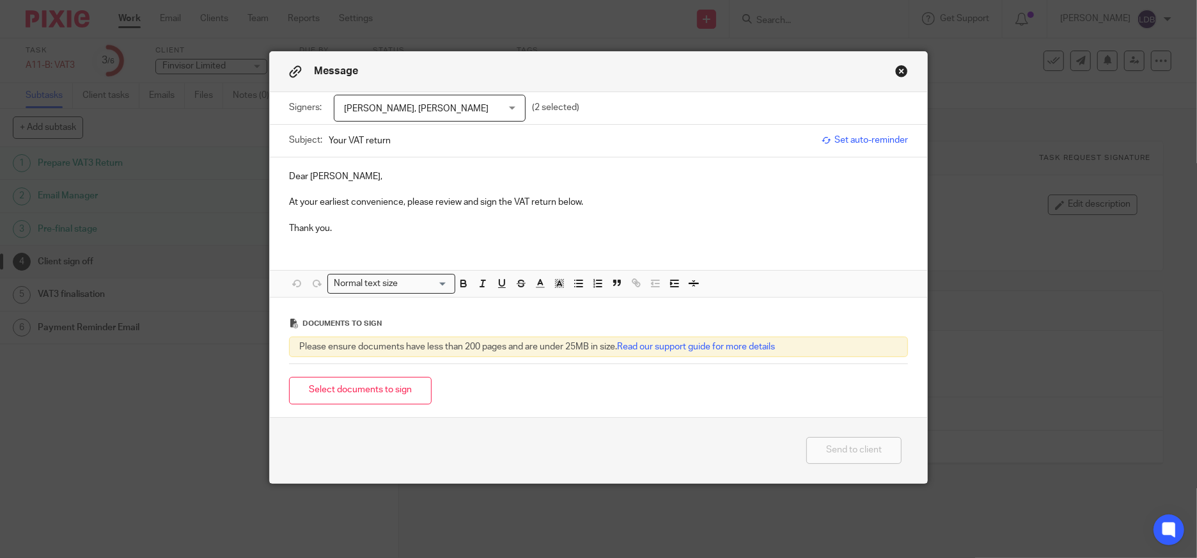
click at [636, 183] on p at bounding box center [598, 189] width 619 height 13
click at [329, 135] on input "Your VAT return" at bounding box center [572, 140] width 487 height 29
click at [462, 144] on input "FIN001 || Your VAT return" at bounding box center [572, 140] width 487 height 29
type input "FIN001 || Your VAT return 2025-08"
click at [506, 107] on div "Simon Mc Feely, Linda McFeely" at bounding box center [430, 108] width 192 height 27
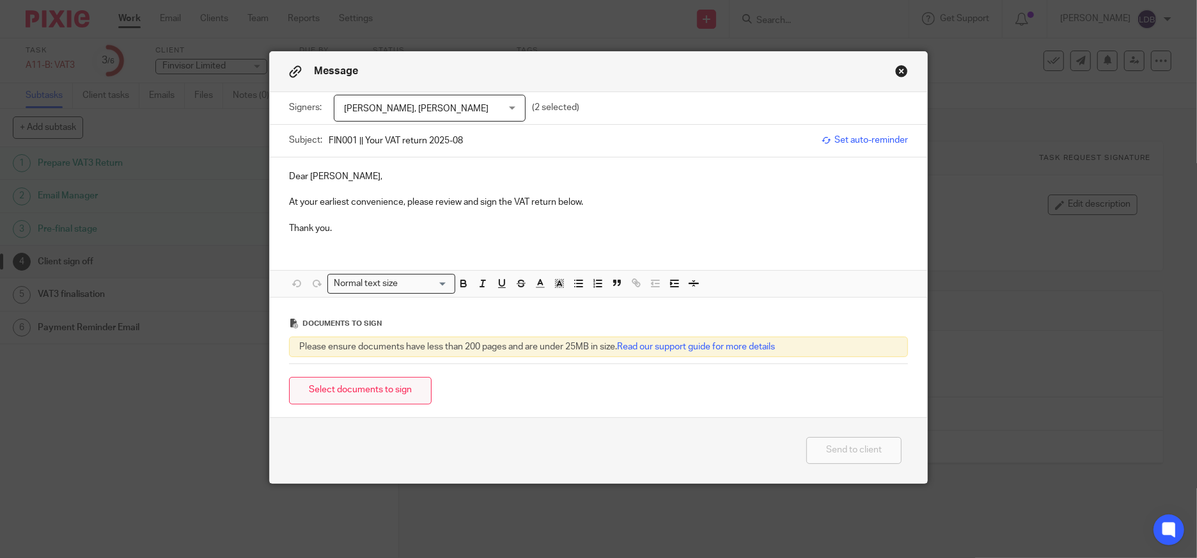
click at [397, 398] on button "Select documents to sign" at bounding box center [360, 391] width 143 height 28
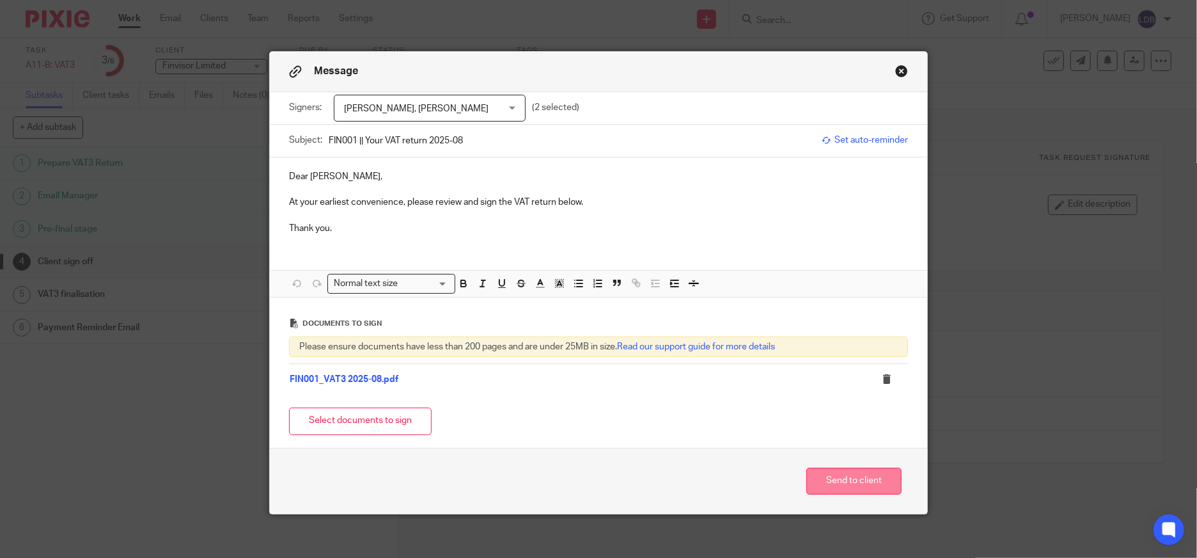
click at [825, 476] on button "Send to client" at bounding box center [853, 482] width 95 height 28
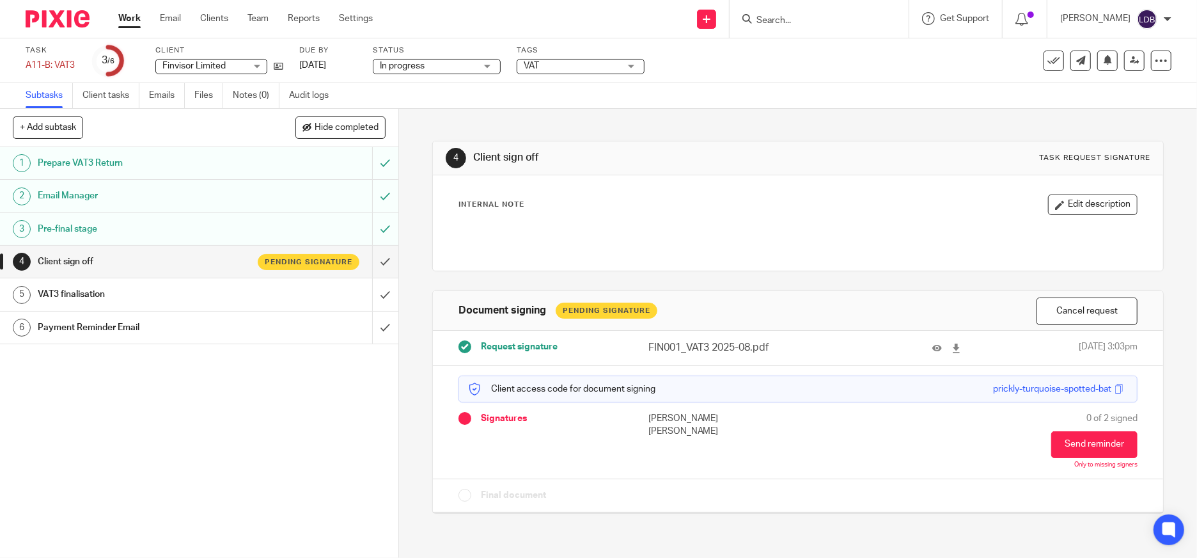
click at [129, 20] on link "Work" at bounding box center [129, 18] width 22 height 13
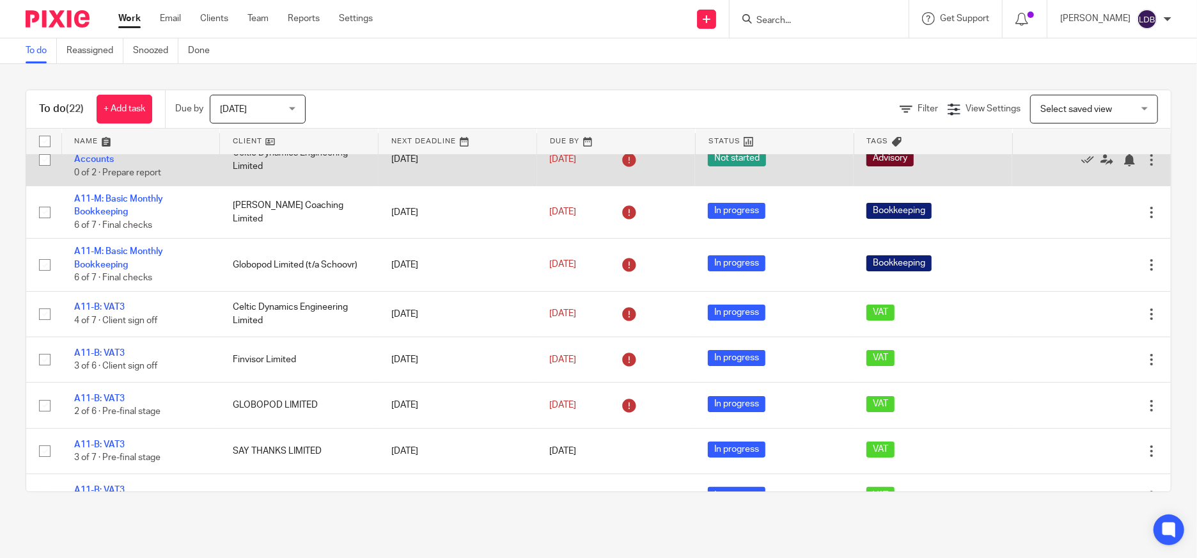
scroll to position [142, 0]
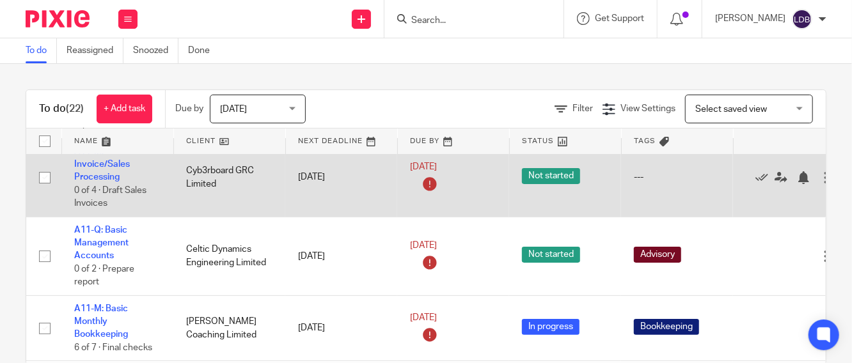
scroll to position [142, 0]
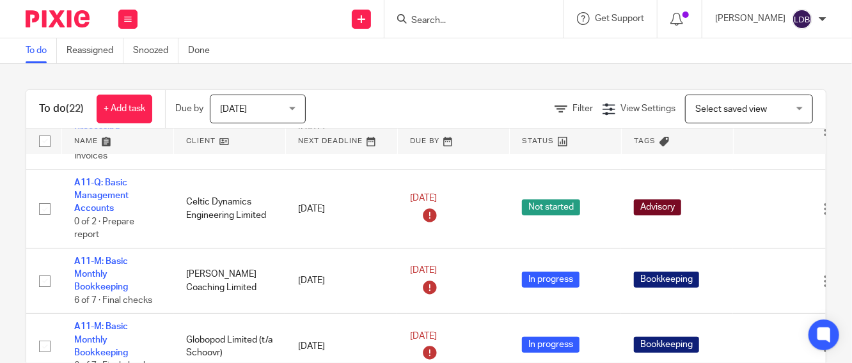
click at [220, 142] on link at bounding box center [229, 142] width 111 height 26
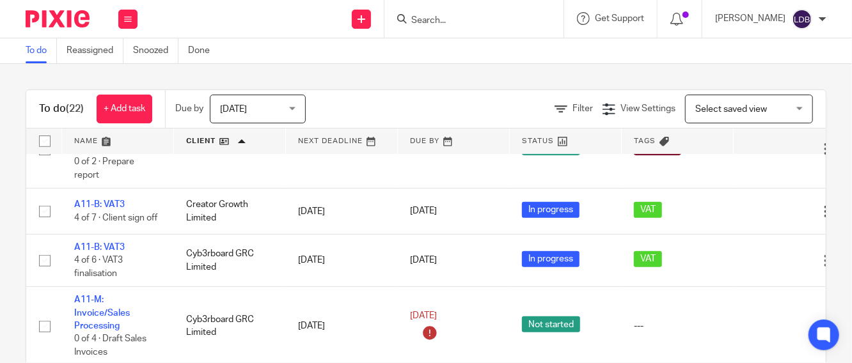
scroll to position [284, 0]
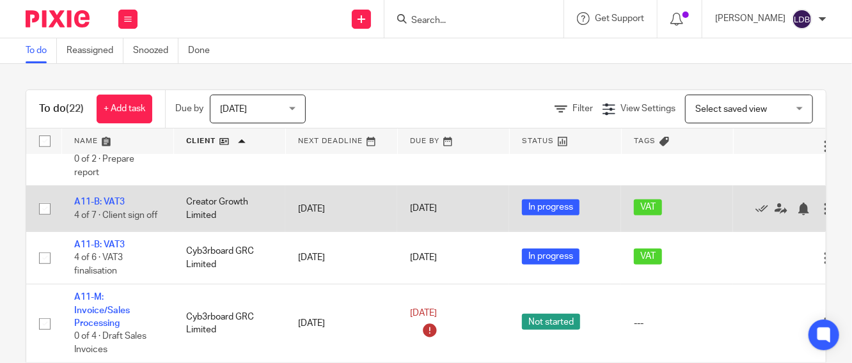
click at [221, 215] on td "Creator Growth Limited" at bounding box center [229, 208] width 112 height 45
click at [100, 207] on link "A11-B: VAT3" at bounding box center [99, 202] width 51 height 9
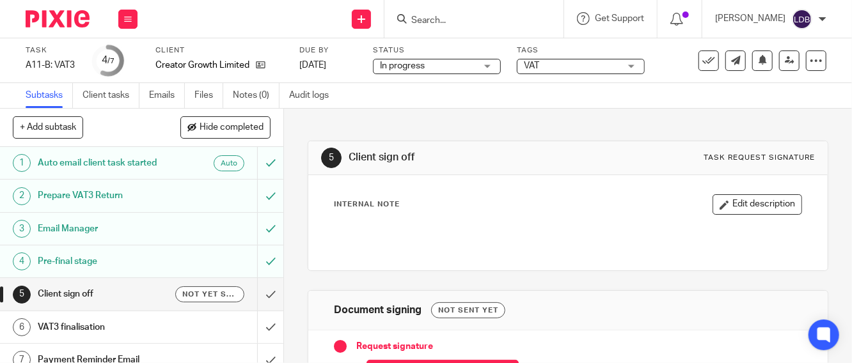
scroll to position [13, 0]
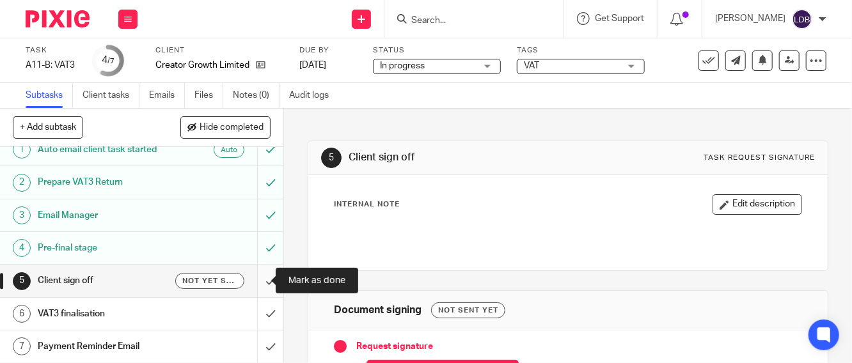
click at [260, 284] on input "submit" at bounding box center [141, 281] width 283 height 32
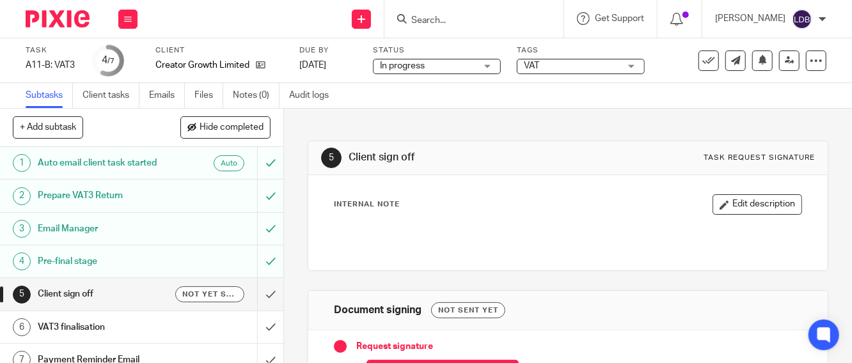
click at [376, 196] on div "Internal Note Edit description" at bounding box center [568, 204] width 468 height 20
drag, startPoint x: 460, startPoint y: 204, endPoint x: 530, endPoint y: 200, distance: 69.9
click at [458, 205] on div "Internal Note Edit description" at bounding box center [568, 204] width 468 height 20
click at [719, 203] on icon "button" at bounding box center [724, 205] width 10 height 10
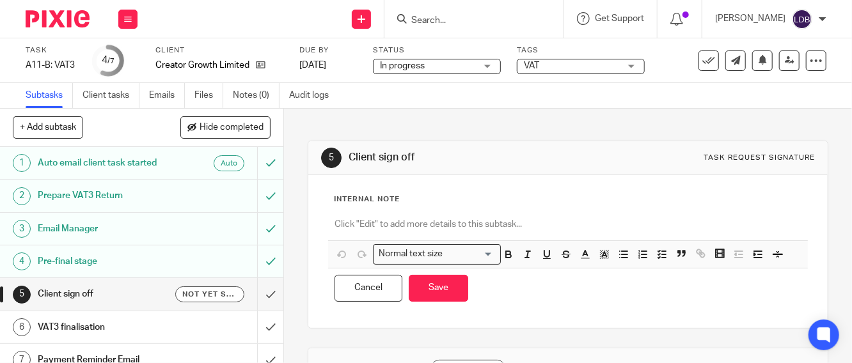
click at [330, 176] on div "Internal Note Normal text size Loading... Remove Edit Insert new video Copy and…" at bounding box center [567, 251] width 519 height 153
drag, startPoint x: 331, startPoint y: 208, endPoint x: 327, endPoint y: 227, distance: 18.9
click at [334, 212] on div "Internal Note Normal text size Loading... Remove Edit Insert new video Copy and…" at bounding box center [568, 251] width 468 height 114
click at [371, 219] on p at bounding box center [567, 224] width 467 height 13
click at [203, 95] on link "Files" at bounding box center [208, 95] width 29 height 25
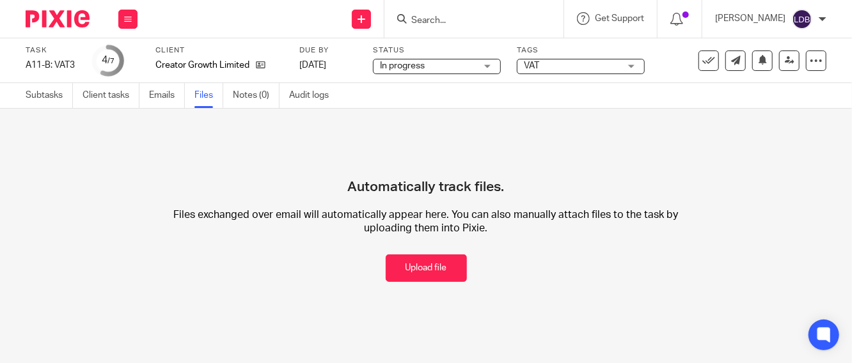
drag, startPoint x: 439, startPoint y: 271, endPoint x: 421, endPoint y: 271, distance: 18.5
click at [440, 271] on button "Upload file" at bounding box center [426, 269] width 81 height 28
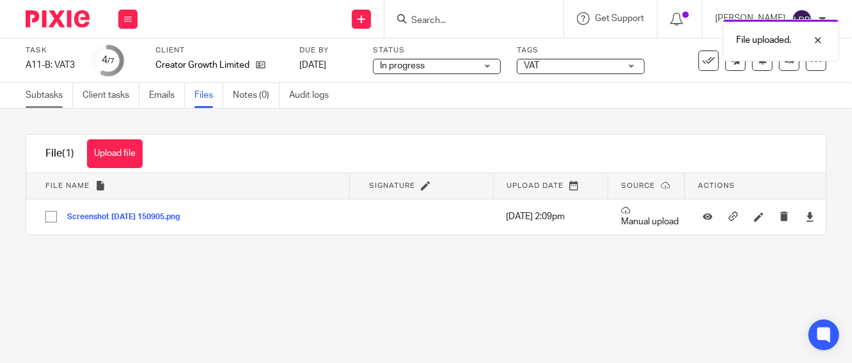
click at [57, 97] on link "Subtasks" at bounding box center [49, 95] width 47 height 25
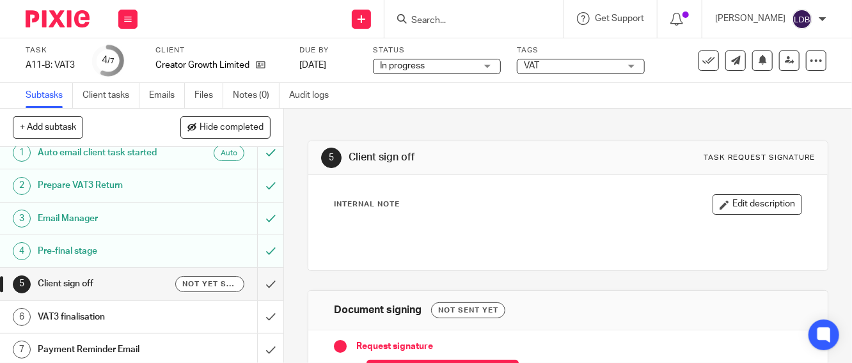
scroll to position [13, 0]
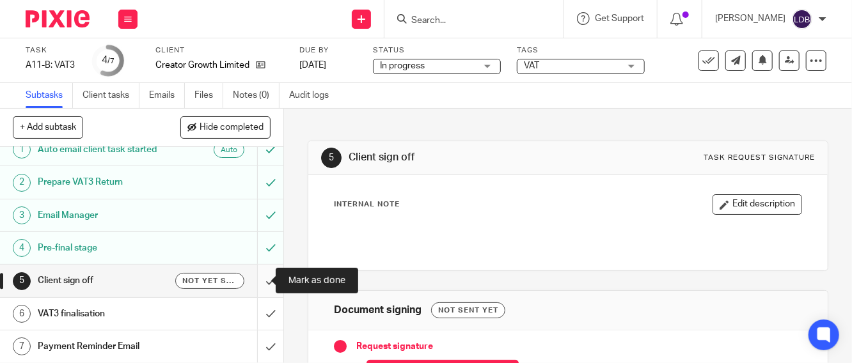
click at [257, 281] on input "submit" at bounding box center [141, 281] width 283 height 32
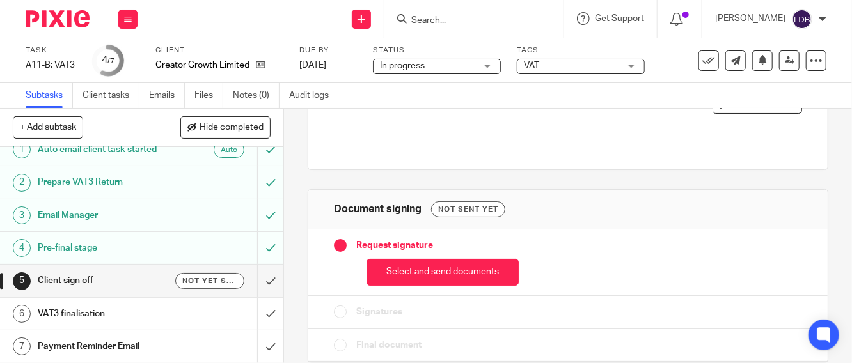
scroll to position [113, 0]
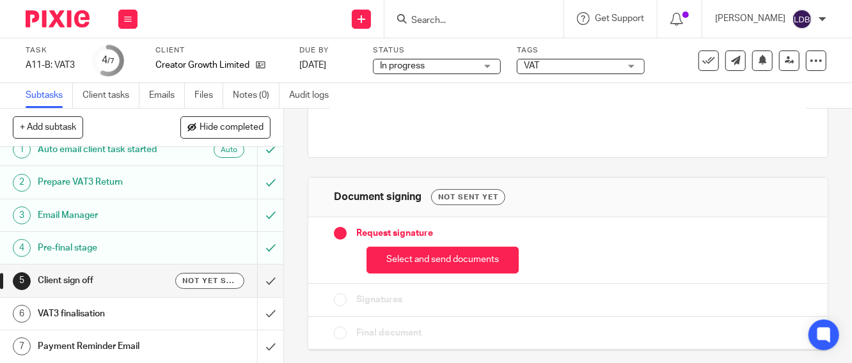
click at [88, 314] on h1 "VAT3 finalisation" at bounding box center [107, 313] width 138 height 19
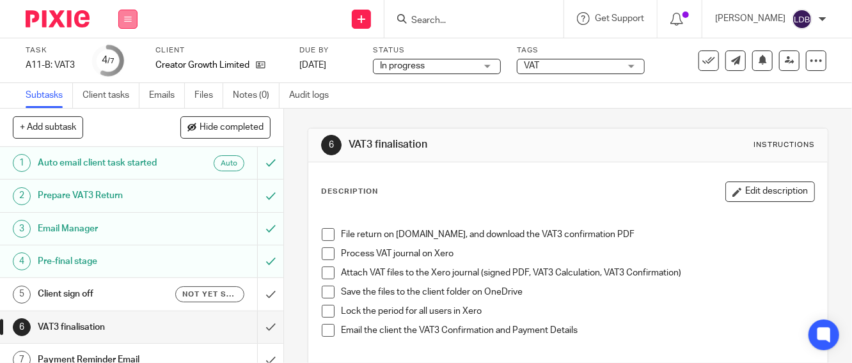
click at [131, 20] on icon at bounding box center [128, 19] width 8 height 8
click at [130, 97] on link "Clients" at bounding box center [125, 97] width 28 height 9
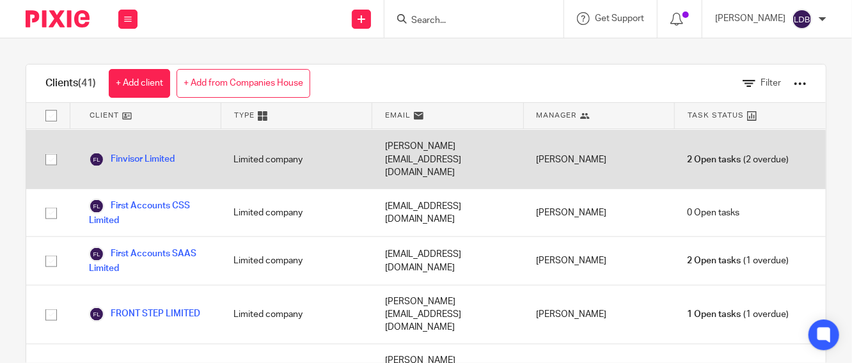
scroll to position [900, 0]
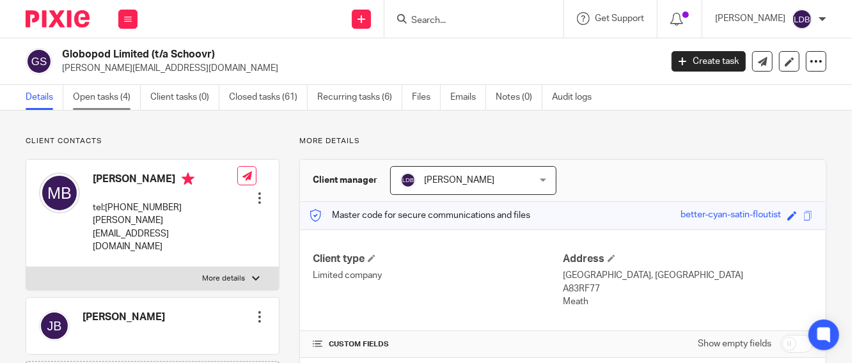
click at [111, 100] on link "Open tasks (4)" at bounding box center [107, 97] width 68 height 25
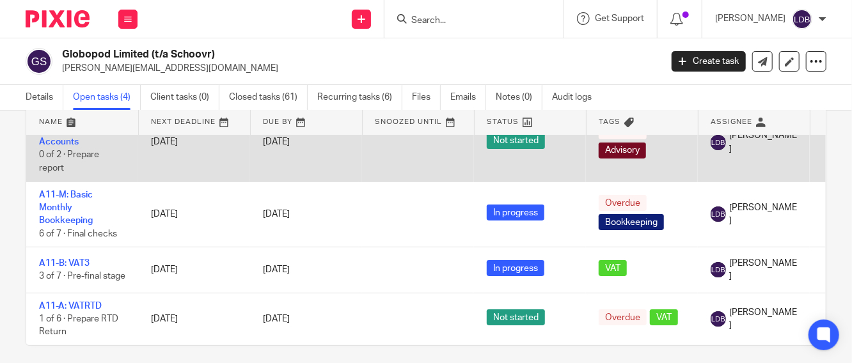
scroll to position [74, 0]
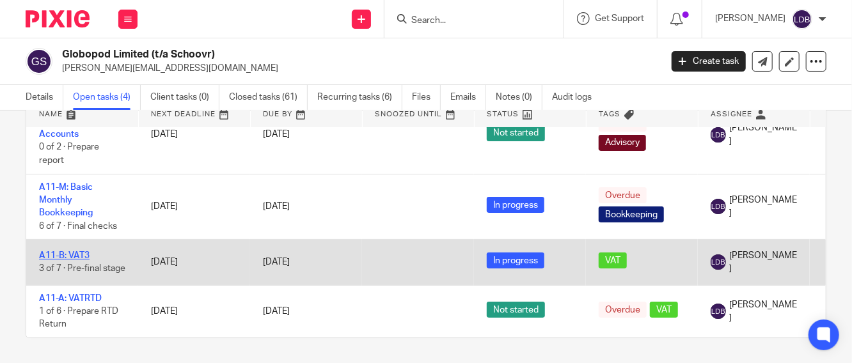
click at [58, 251] on link "A11-B: VAT3" at bounding box center [64, 255] width 51 height 9
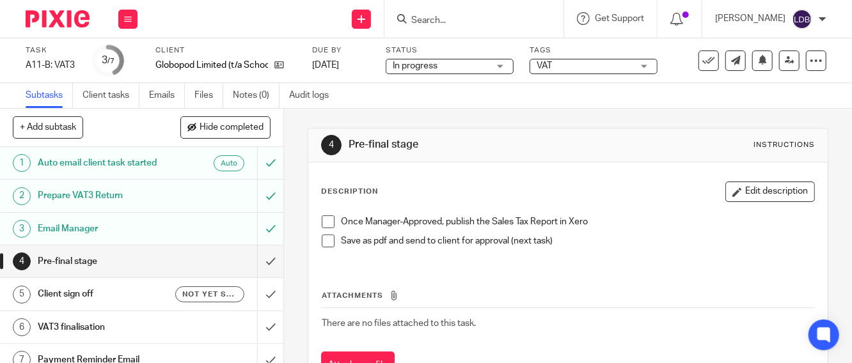
click at [325, 219] on span at bounding box center [328, 222] width 13 height 13
click at [323, 245] on span at bounding box center [328, 241] width 13 height 13
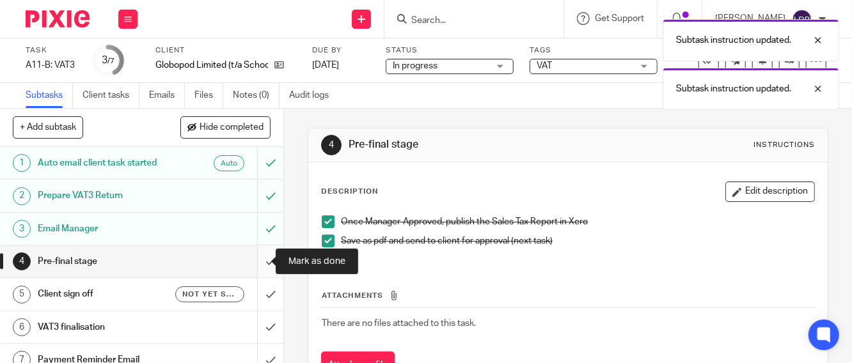
click at [253, 267] on input "submit" at bounding box center [141, 262] width 283 height 32
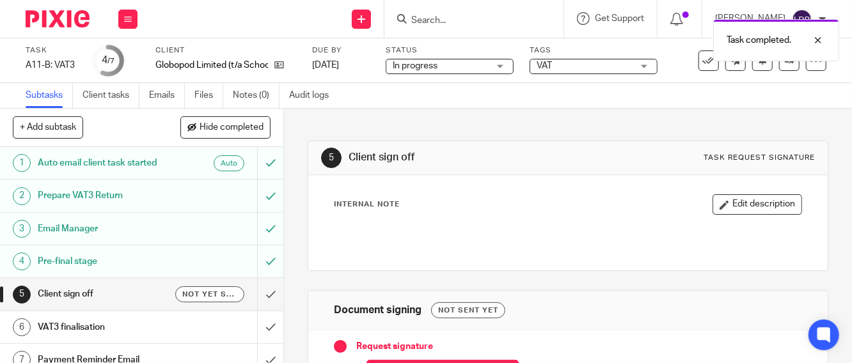
click at [154, 292] on h1 "Client sign off" at bounding box center [107, 294] width 138 height 19
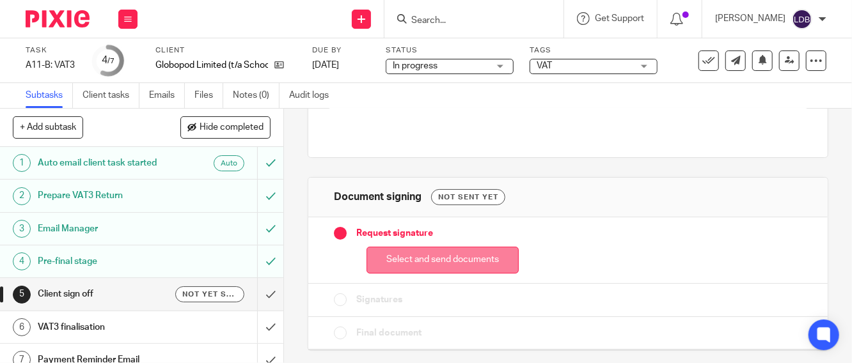
click at [471, 260] on button "Select and send documents" at bounding box center [442, 261] width 152 height 28
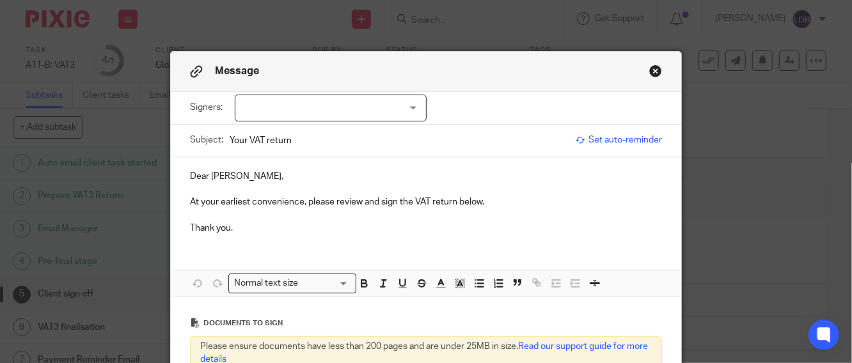
click at [267, 106] on div at bounding box center [331, 108] width 192 height 27
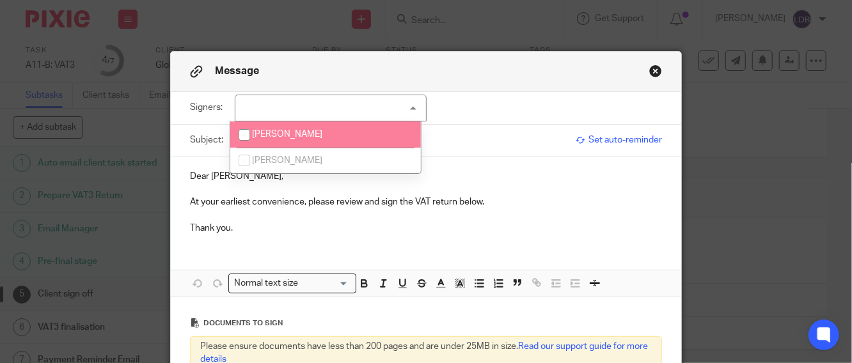
click at [275, 136] on span "Mark Baldwin" at bounding box center [287, 134] width 70 height 9
checkbox input "true"
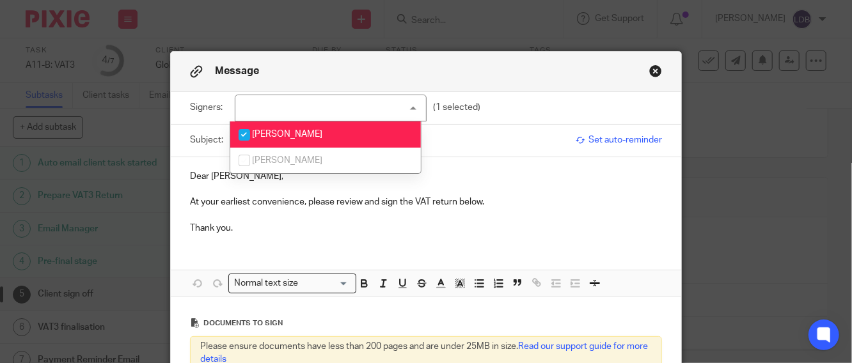
click at [256, 163] on span "John Baldwin" at bounding box center [287, 160] width 70 height 9
click at [183, 155] on div "Subject: Your VAT return Set auto-reminder" at bounding box center [426, 141] width 510 height 33
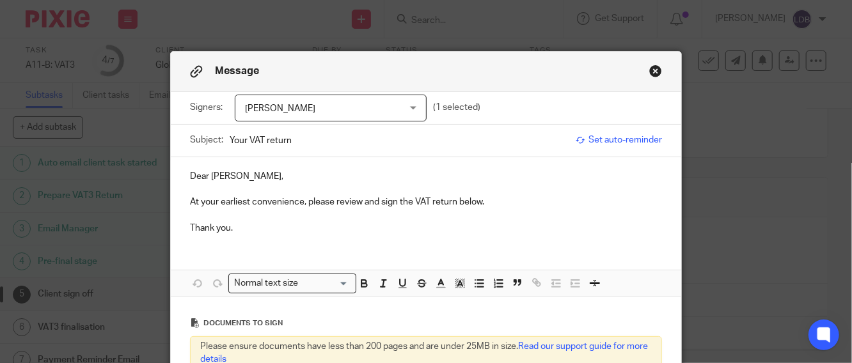
click at [223, 143] on div "Subject: Your VAT return" at bounding box center [379, 141] width 379 height 32
click at [355, 143] on input "GLO001 || Your VAT return" at bounding box center [400, 140] width 340 height 29
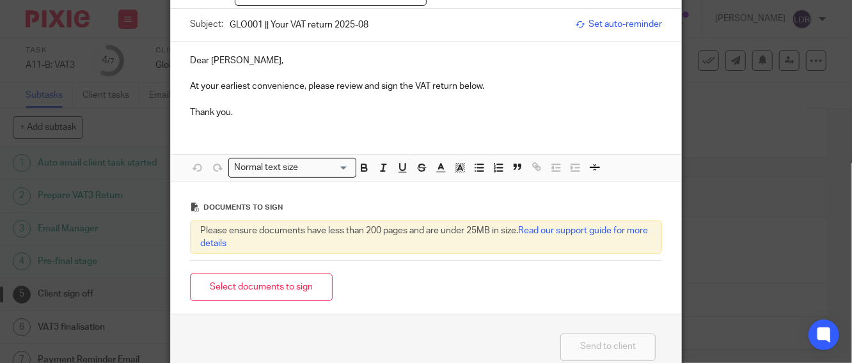
scroll to position [142, 0]
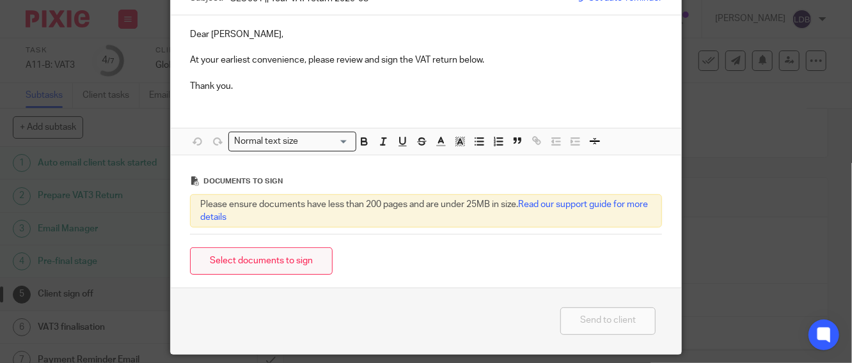
type input "GLO001 || Your VAT return 2025-08"
click at [274, 269] on button "Select documents to sign" at bounding box center [261, 262] width 143 height 28
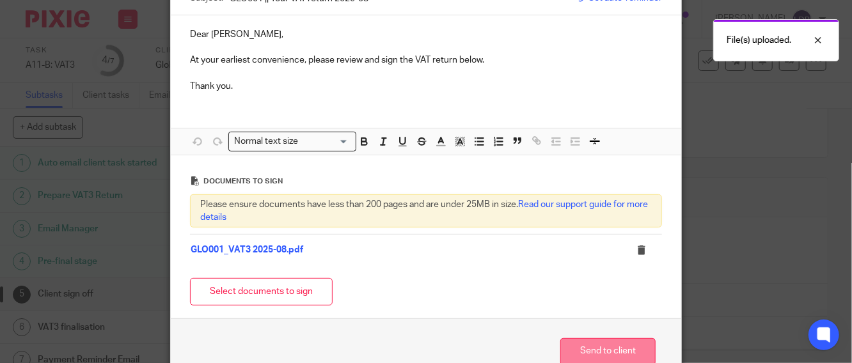
click at [585, 348] on button "Send to client" at bounding box center [607, 352] width 95 height 28
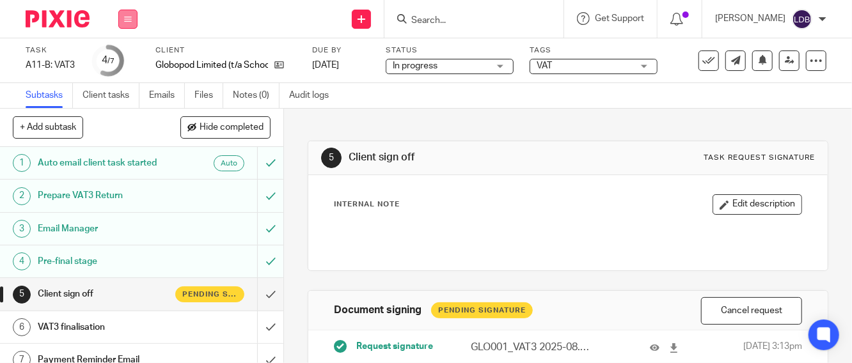
click at [124, 19] on icon at bounding box center [128, 19] width 8 height 8
click at [129, 97] on link "Clients" at bounding box center [125, 97] width 28 height 9
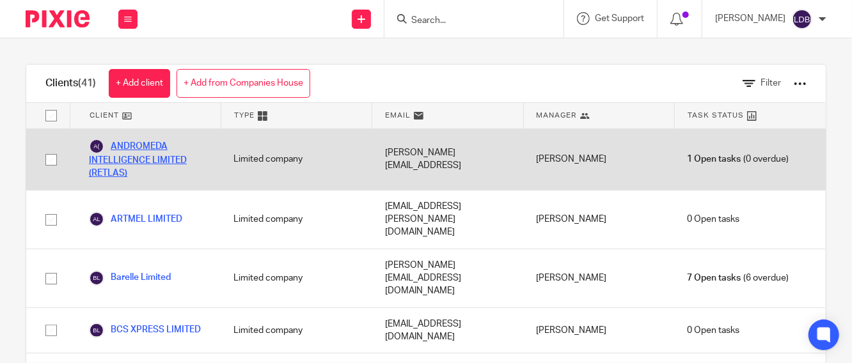
click at [160, 148] on link "ANDROMEDA INTELLIGENCE LIMITED (RETLAS)" at bounding box center [148, 160] width 119 height 42
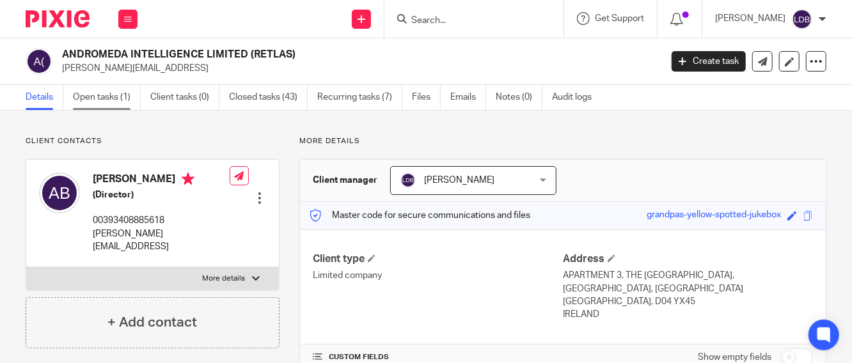
click at [97, 98] on link "Open tasks (1)" at bounding box center [107, 97] width 68 height 25
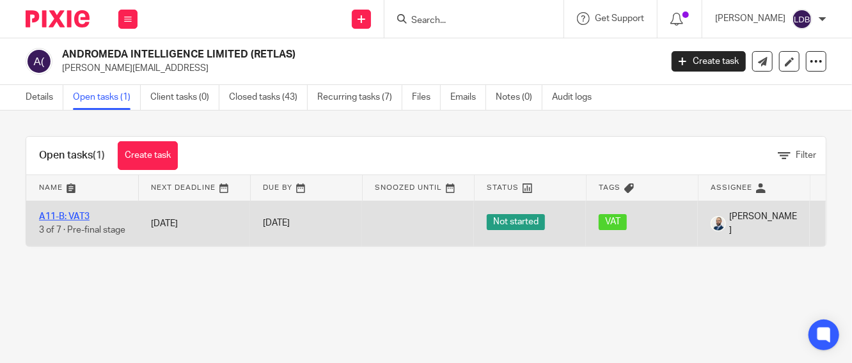
click at [71, 212] on link "A11-B: VAT3" at bounding box center [64, 216] width 51 height 9
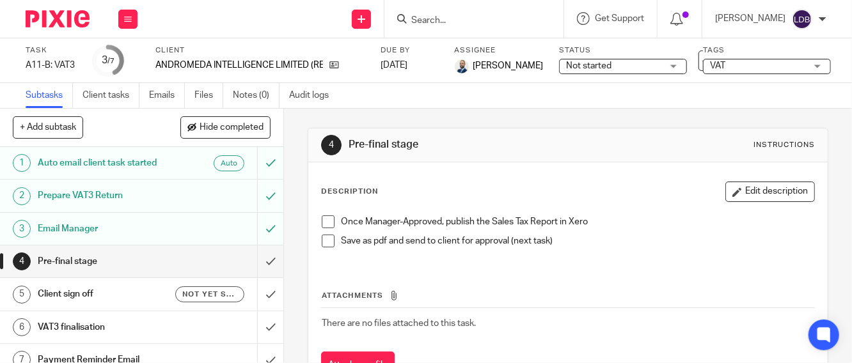
click at [608, 67] on span "Not started" at bounding box center [614, 65] width 96 height 13
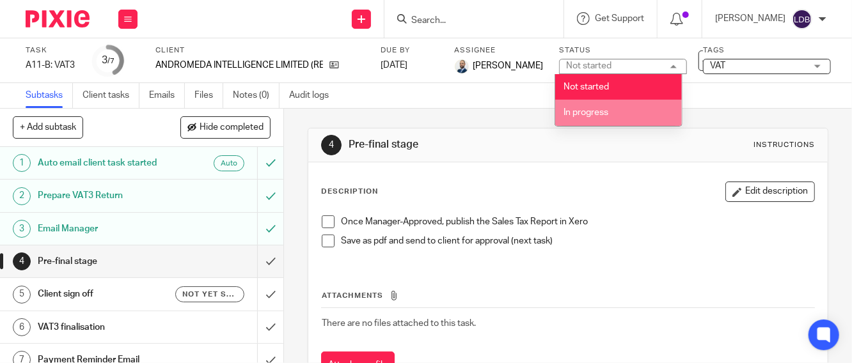
click at [595, 113] on span "In progress" at bounding box center [585, 112] width 45 height 9
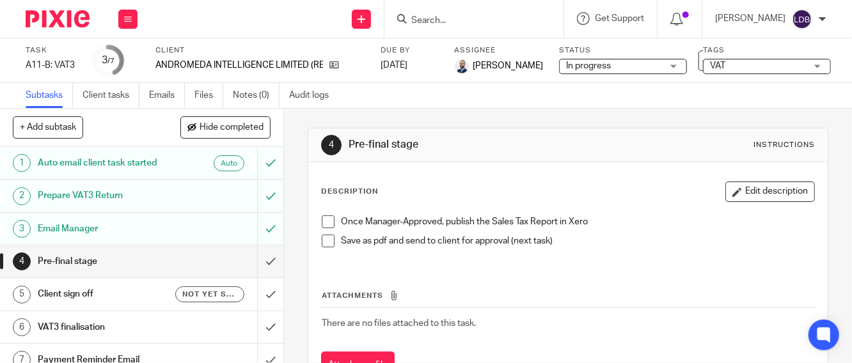
click at [329, 219] on span at bounding box center [328, 222] width 13 height 13
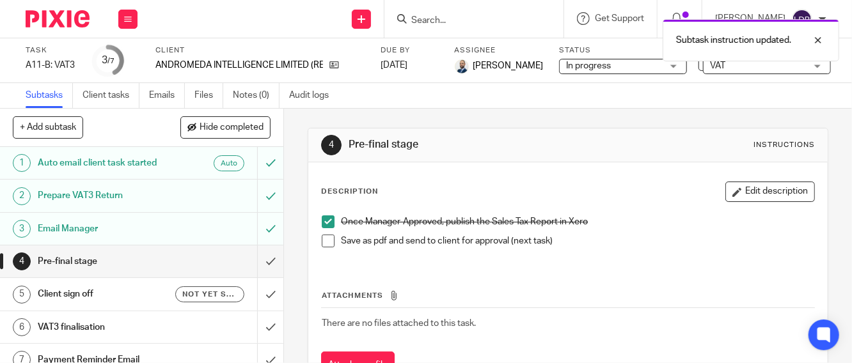
click at [323, 240] on span at bounding box center [328, 241] width 13 height 13
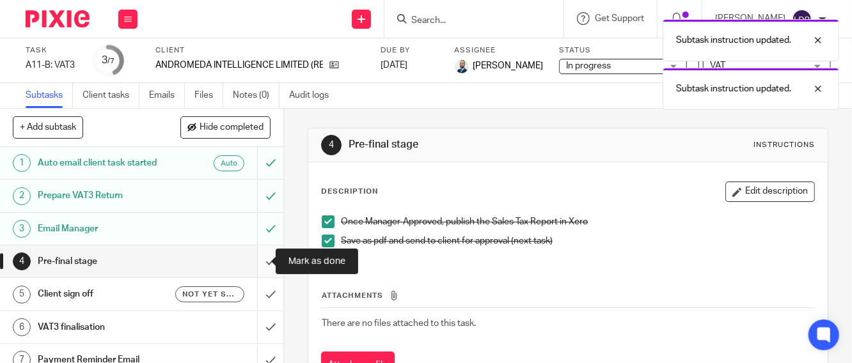
click at [260, 262] on input "submit" at bounding box center [141, 262] width 283 height 32
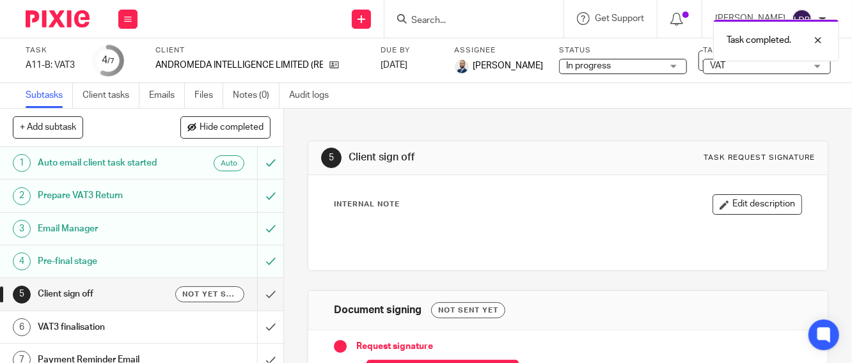
click at [150, 299] on h1 "Client sign off" at bounding box center [107, 294] width 138 height 19
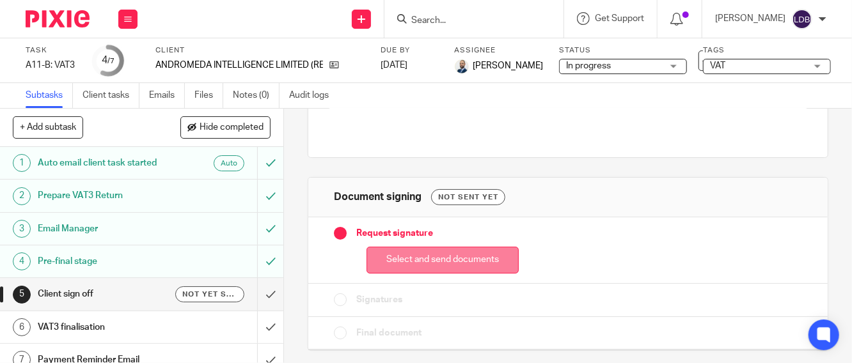
click at [404, 263] on button "Select and send documents" at bounding box center [442, 261] width 152 height 28
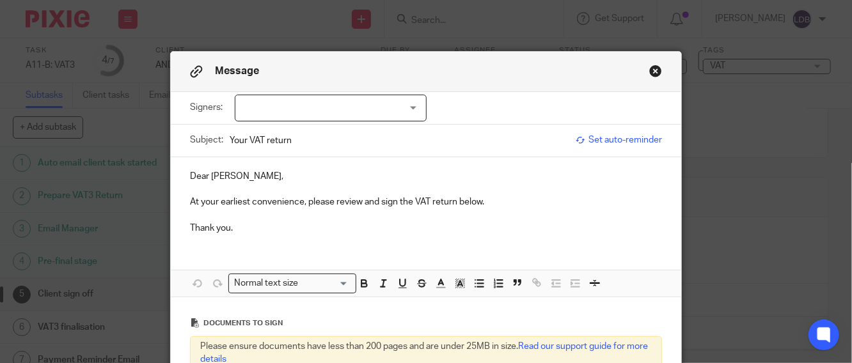
click at [237, 99] on div at bounding box center [331, 108] width 192 height 27
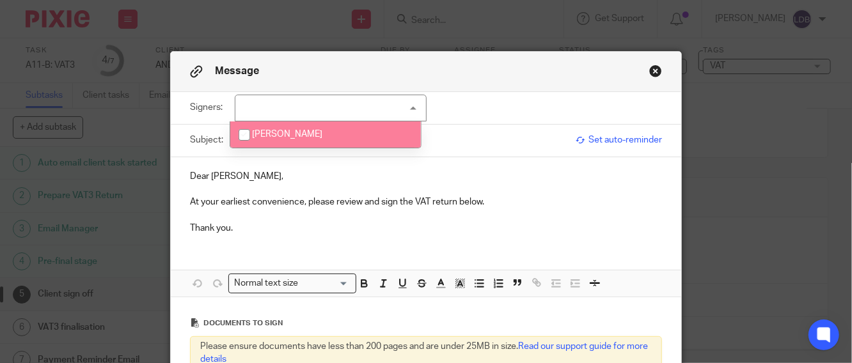
click at [260, 141] on li "[PERSON_NAME]" at bounding box center [325, 135] width 191 height 26
checkbox input "true"
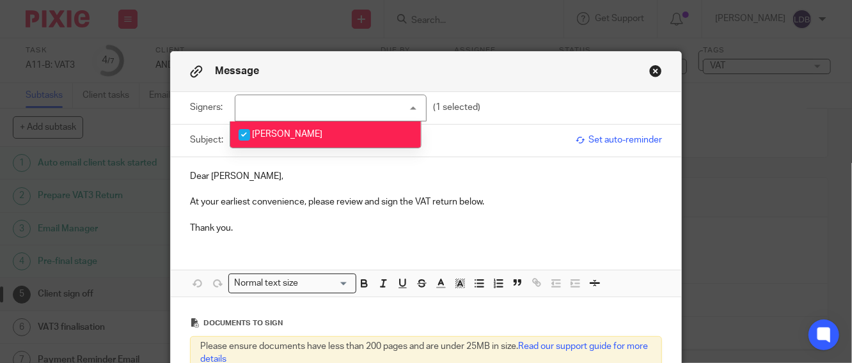
click at [230, 140] on input "Your VAT return" at bounding box center [400, 140] width 340 height 29
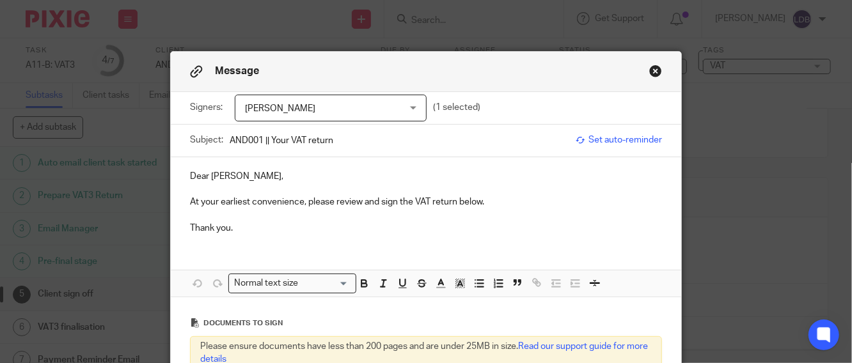
click at [357, 142] on input "AND001 || Your VAT return" at bounding box center [400, 140] width 340 height 29
type input "AND001 || Your VAT return 2025-08"
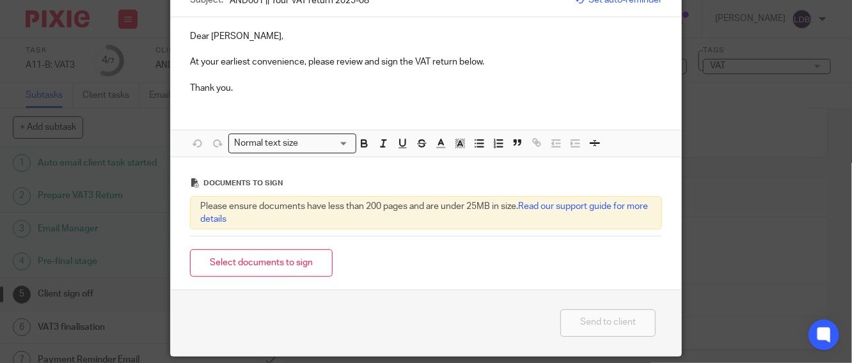
scroll to position [142, 0]
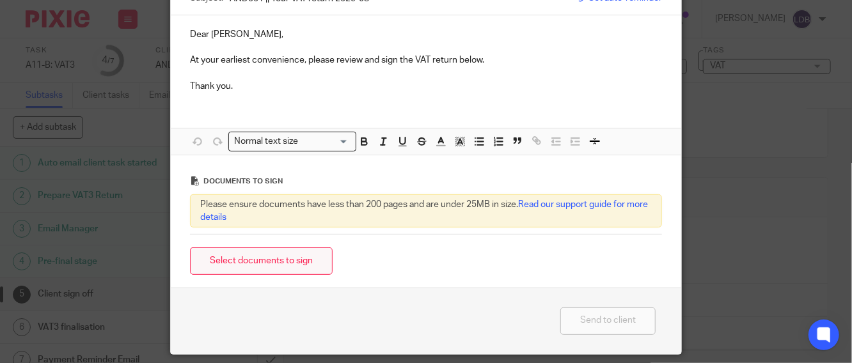
click at [280, 262] on button "Select documents to sign" at bounding box center [261, 262] width 143 height 28
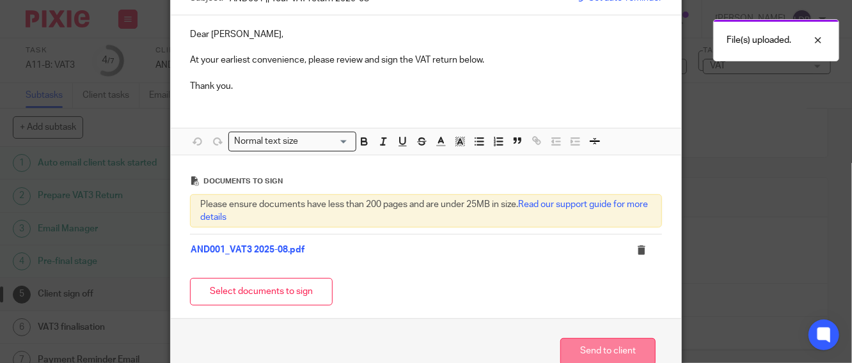
click at [604, 355] on button "Send to client" at bounding box center [607, 352] width 95 height 28
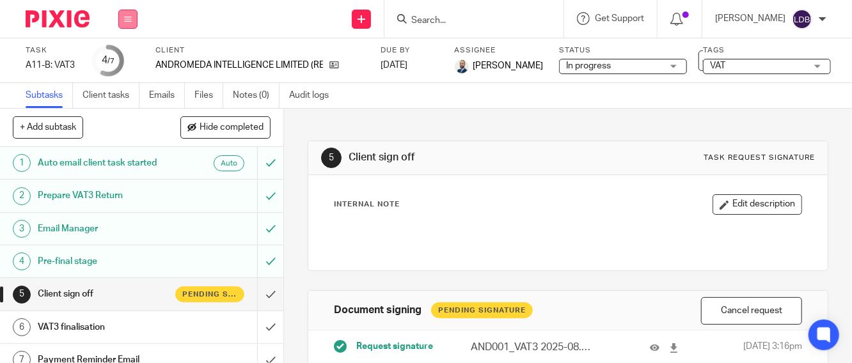
click at [124, 18] on icon at bounding box center [128, 19] width 8 height 8
click at [127, 96] on link "Clients" at bounding box center [125, 97] width 28 height 9
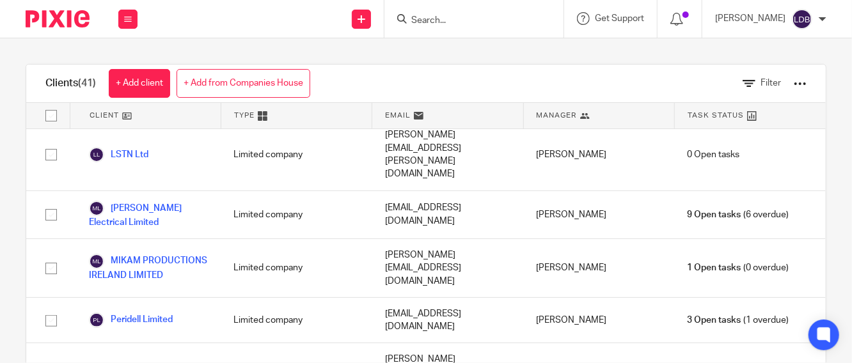
scroll to position [28, 0]
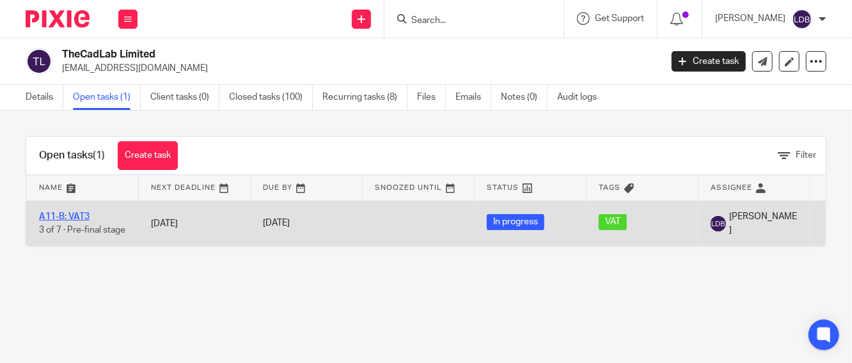
click at [70, 212] on link "A11-B: VAT3" at bounding box center [64, 216] width 51 height 9
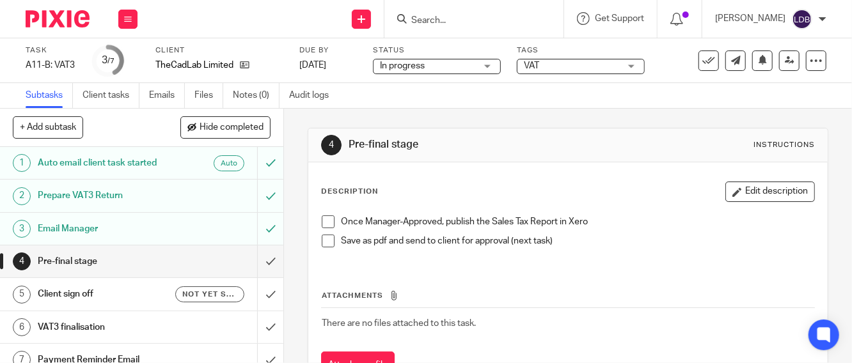
click at [323, 223] on span at bounding box center [328, 222] width 13 height 13
click at [323, 242] on span at bounding box center [328, 241] width 13 height 13
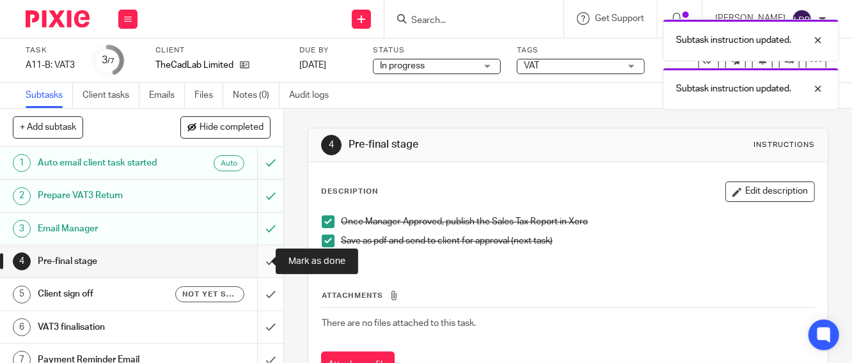
click at [256, 262] on input "submit" at bounding box center [141, 262] width 283 height 32
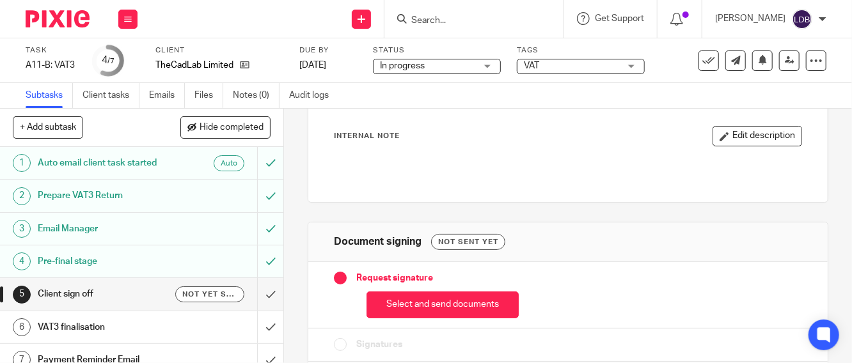
scroll to position [113, 0]
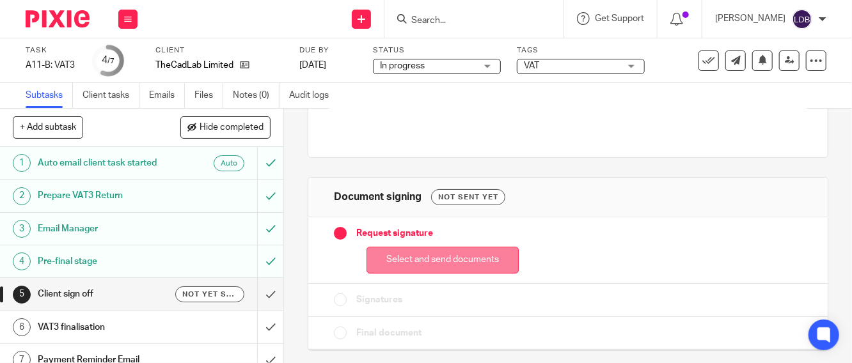
click at [431, 250] on button "Select and send documents" at bounding box center [442, 261] width 152 height 28
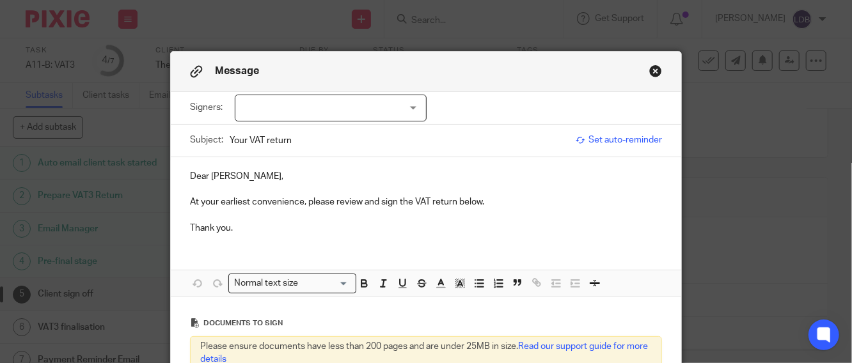
click at [274, 104] on div at bounding box center [331, 108] width 192 height 27
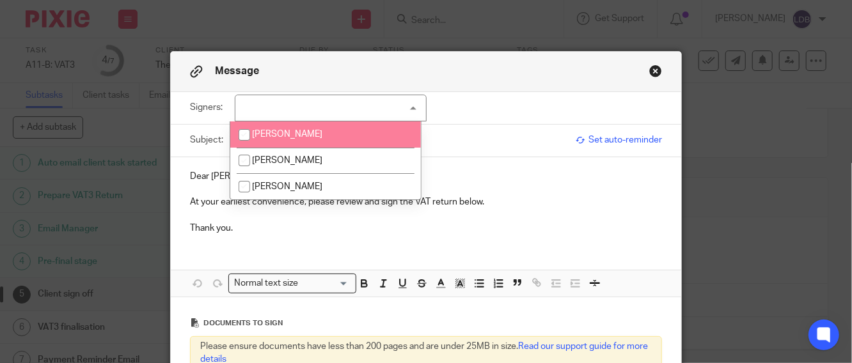
click at [275, 133] on span "Sean Power" at bounding box center [287, 134] width 70 height 9
checkbox input "true"
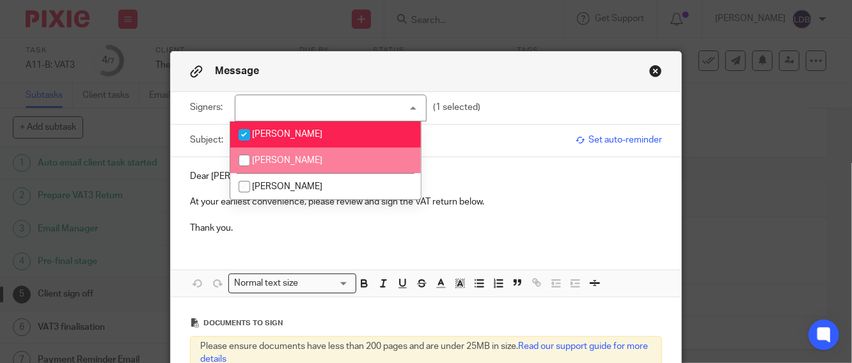
click at [281, 157] on span "Tom English" at bounding box center [287, 160] width 70 height 9
checkbox input "true"
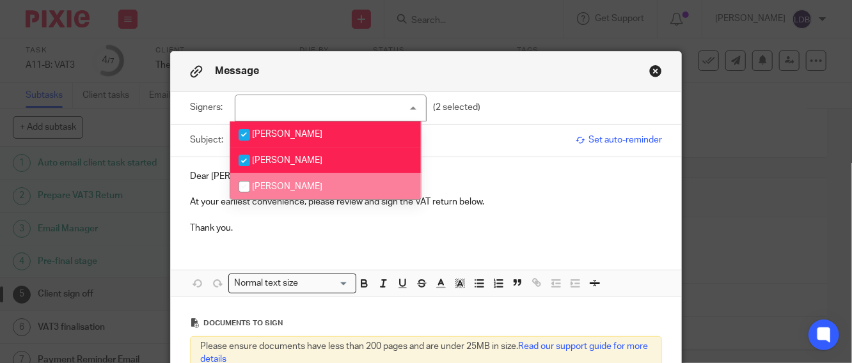
click at [284, 182] on span "Brian Foley" at bounding box center [287, 186] width 70 height 9
checkbox input "true"
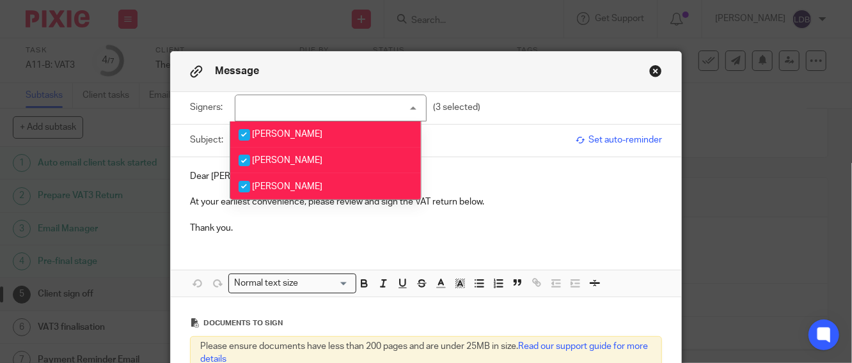
click at [538, 168] on div "Dear Brian, At your earliest convenience, please review and sign the VAT return…" at bounding box center [426, 200] width 510 height 87
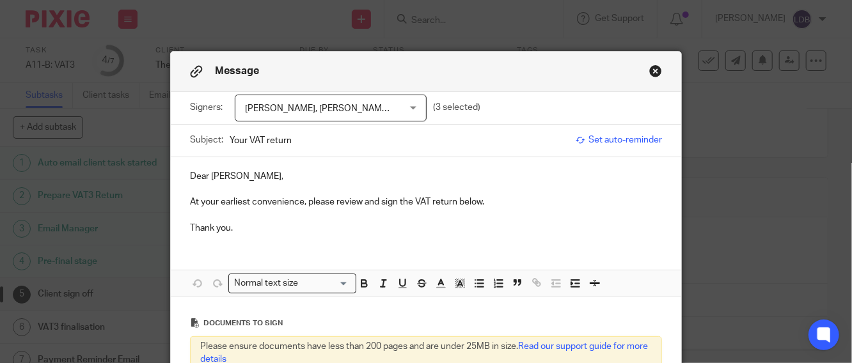
click at [230, 138] on input "Your VAT return" at bounding box center [400, 140] width 340 height 29
type input "TCL001 || Your VAT return"
click at [365, 107] on span "Sean Power, Tom English, Brian Foley" at bounding box center [354, 108] width 219 height 9
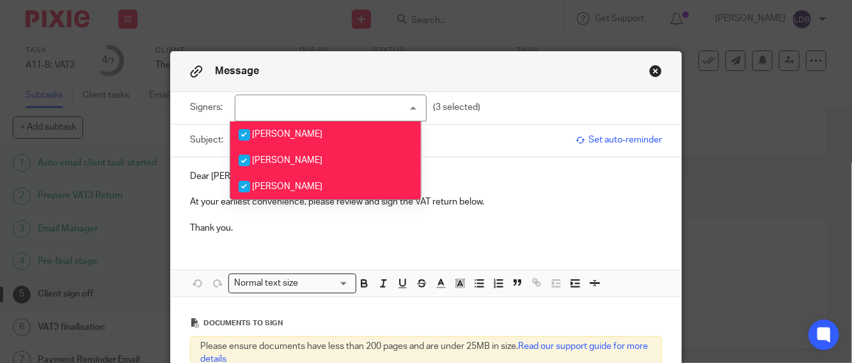
click at [242, 158] on input "checkbox" at bounding box center [244, 160] width 24 height 24
checkbox input "false"
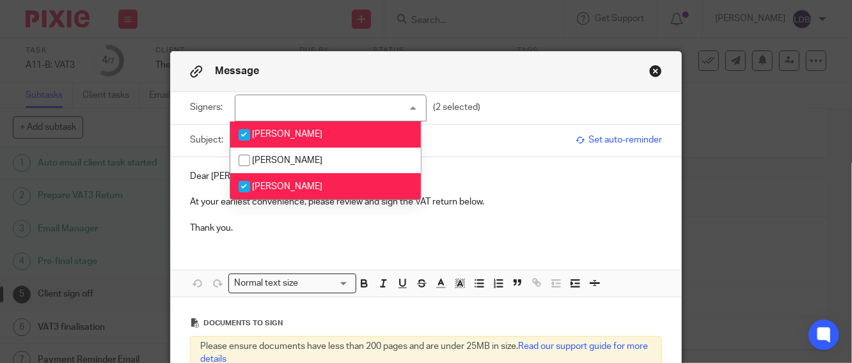
click at [246, 132] on input "checkbox" at bounding box center [244, 135] width 24 height 24
checkbox input "false"
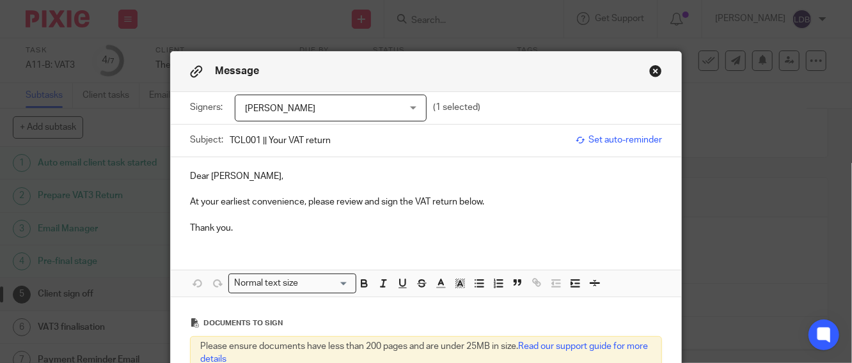
drag, startPoint x: 578, startPoint y: 178, endPoint x: 526, endPoint y: 177, distance: 51.2
click at [570, 177] on p "Dear Brian," at bounding box center [426, 176] width 472 height 13
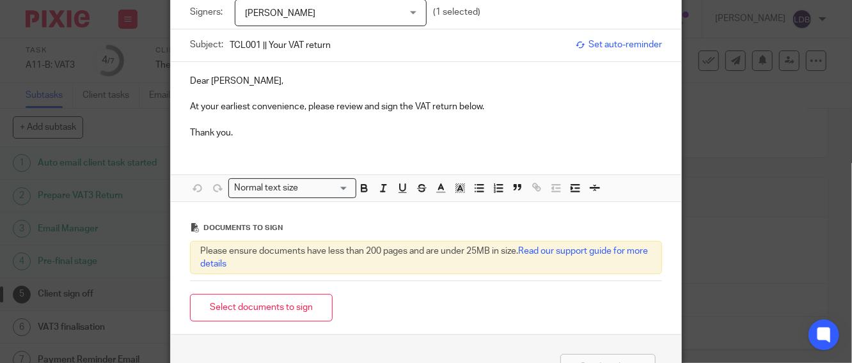
scroll to position [184, 0]
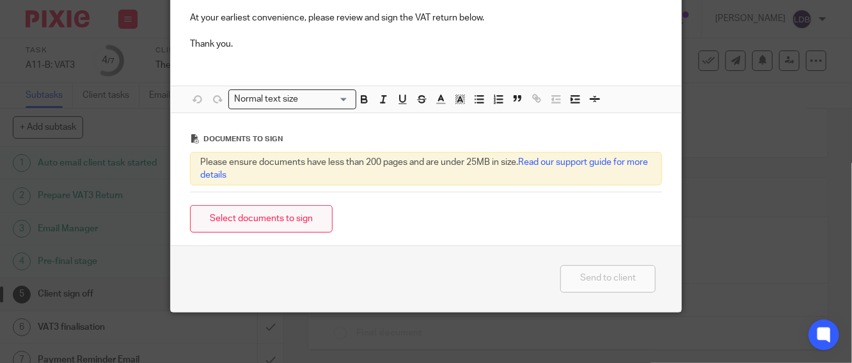
click at [236, 220] on button "Select documents to sign" at bounding box center [261, 219] width 143 height 28
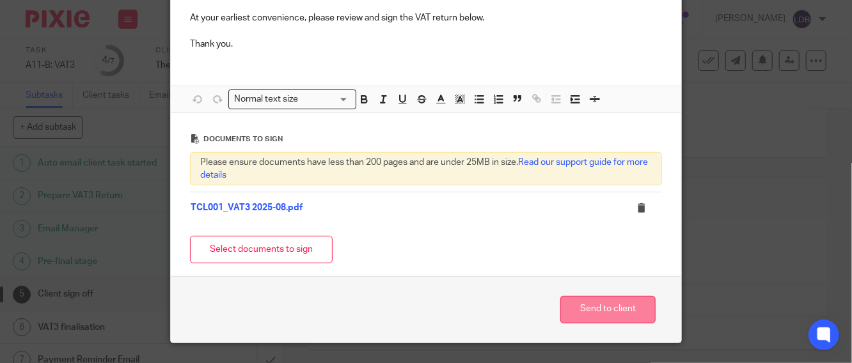
click at [606, 317] on button "Send to client" at bounding box center [607, 310] width 95 height 28
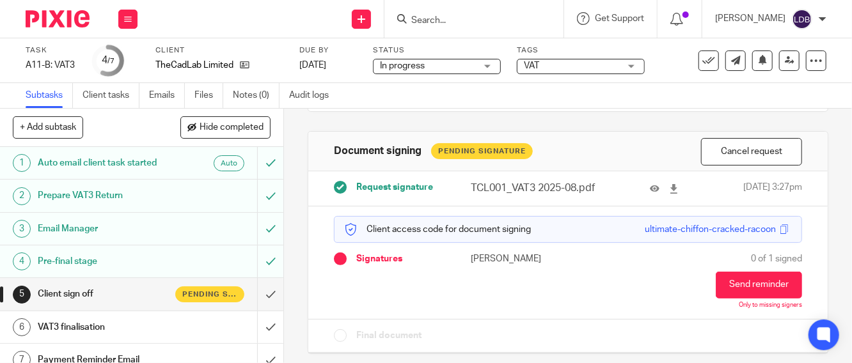
scroll to position [162, 0]
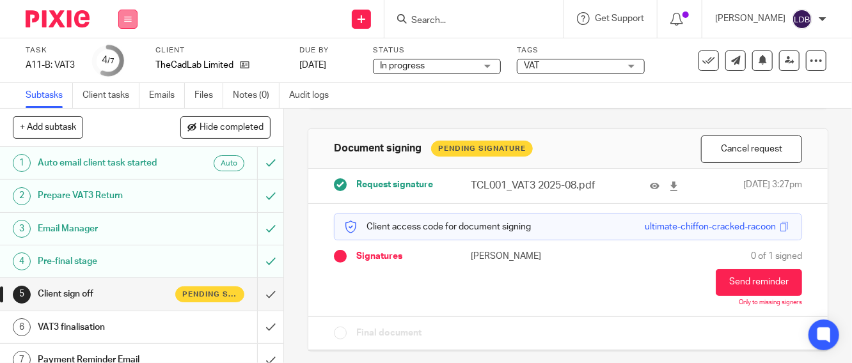
click at [131, 17] on icon at bounding box center [128, 19] width 8 height 8
click at [126, 95] on link "Clients" at bounding box center [125, 97] width 28 height 9
